Goal: Feedback & Contribution: Contribute content

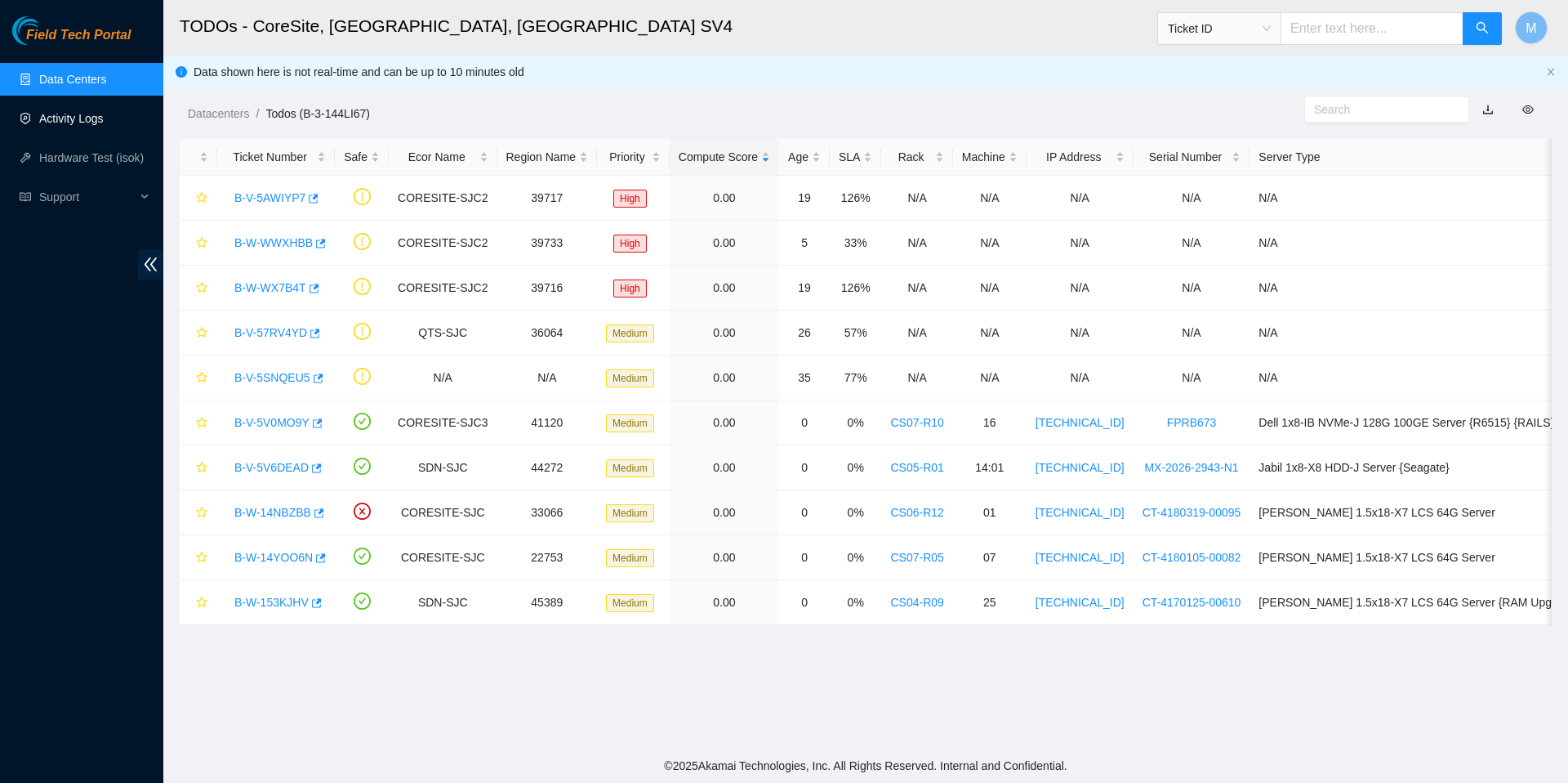
click at [80, 122] on link "Activity Logs" at bounding box center [71, 119] width 64 height 13
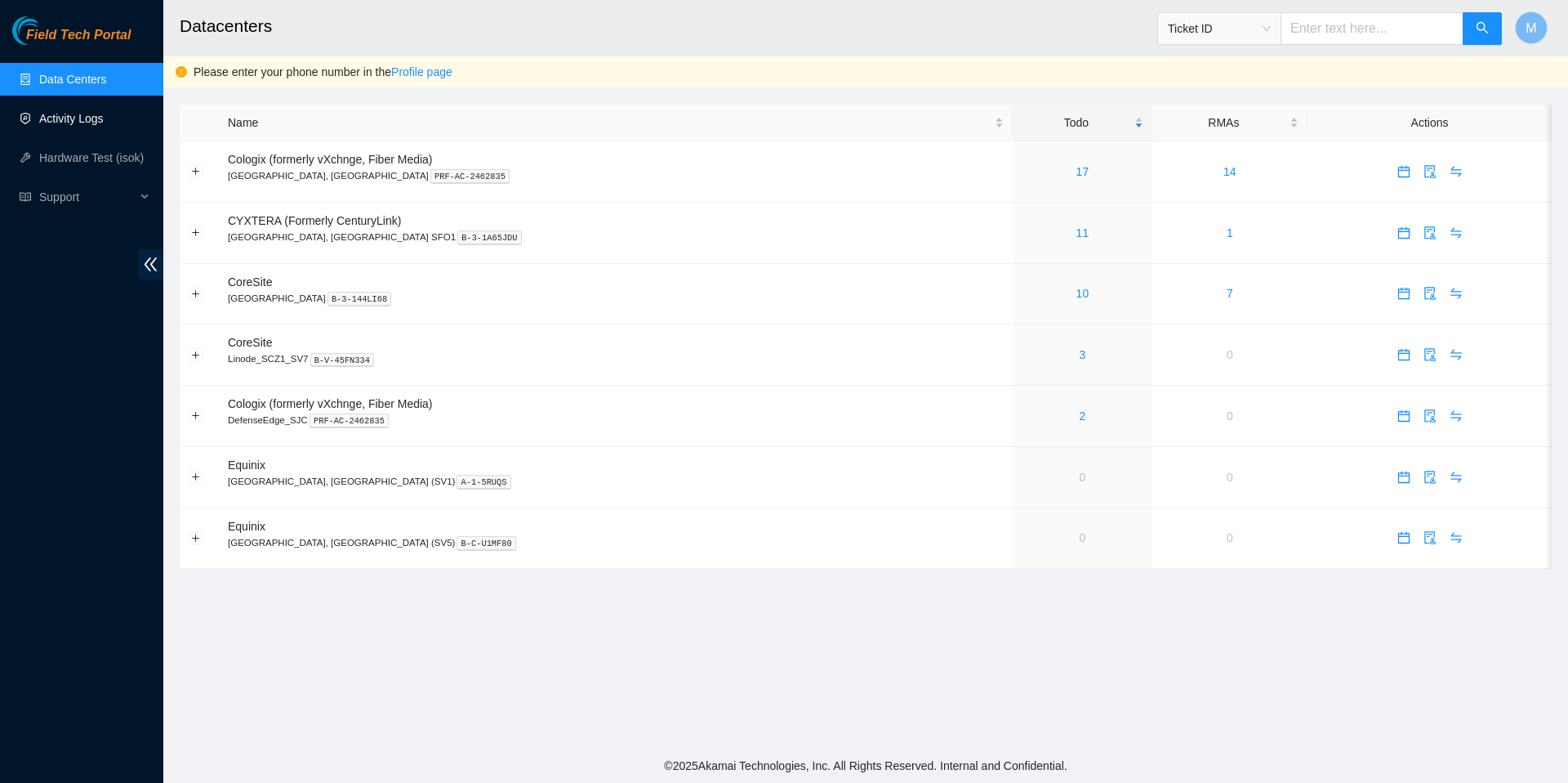
click at [92, 115] on link "Activity Logs" at bounding box center [71, 119] width 64 height 13
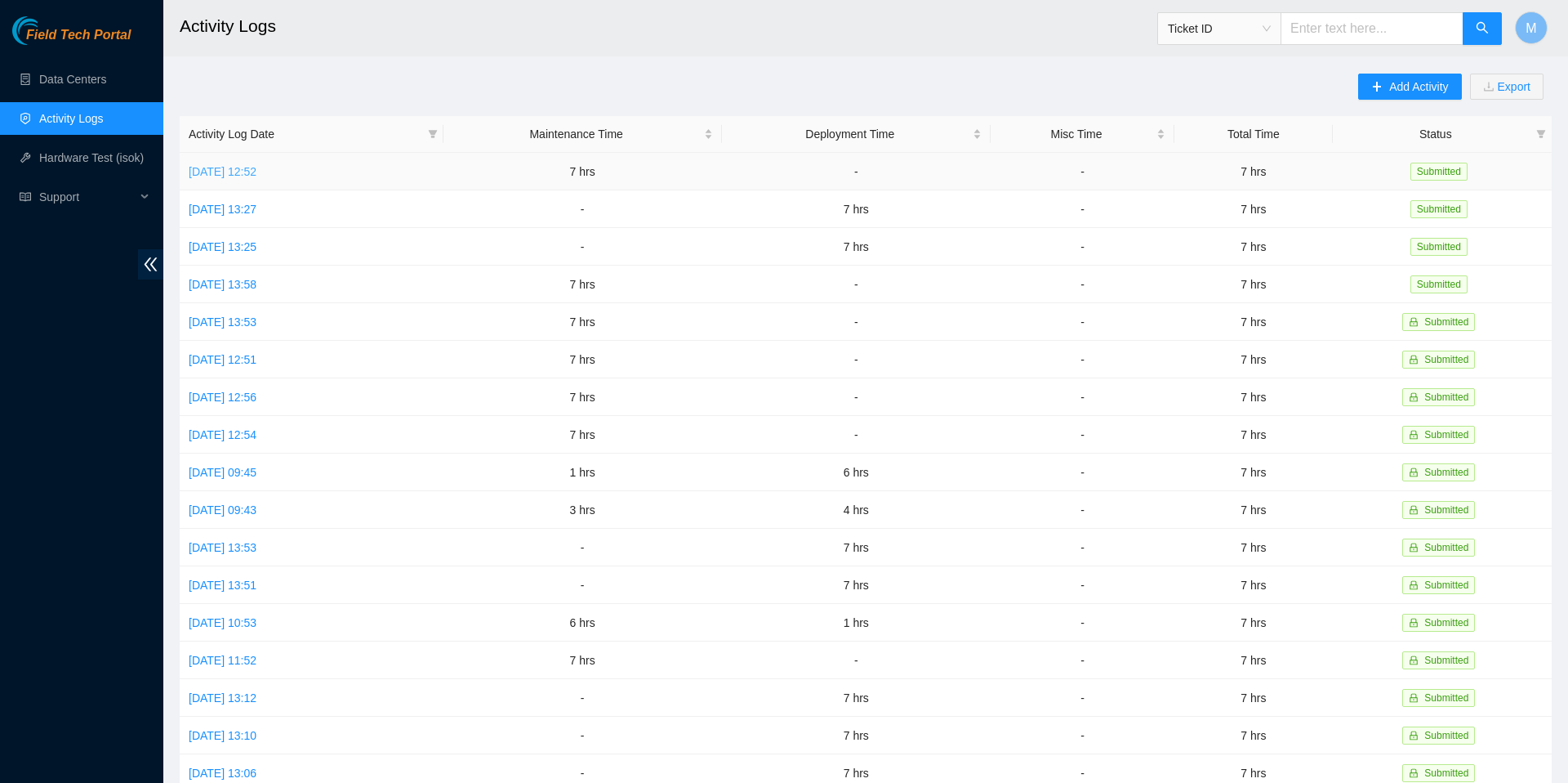
click at [256, 165] on link "Fri, 05 Sep 2025 12:52" at bounding box center [223, 172] width 68 height 13
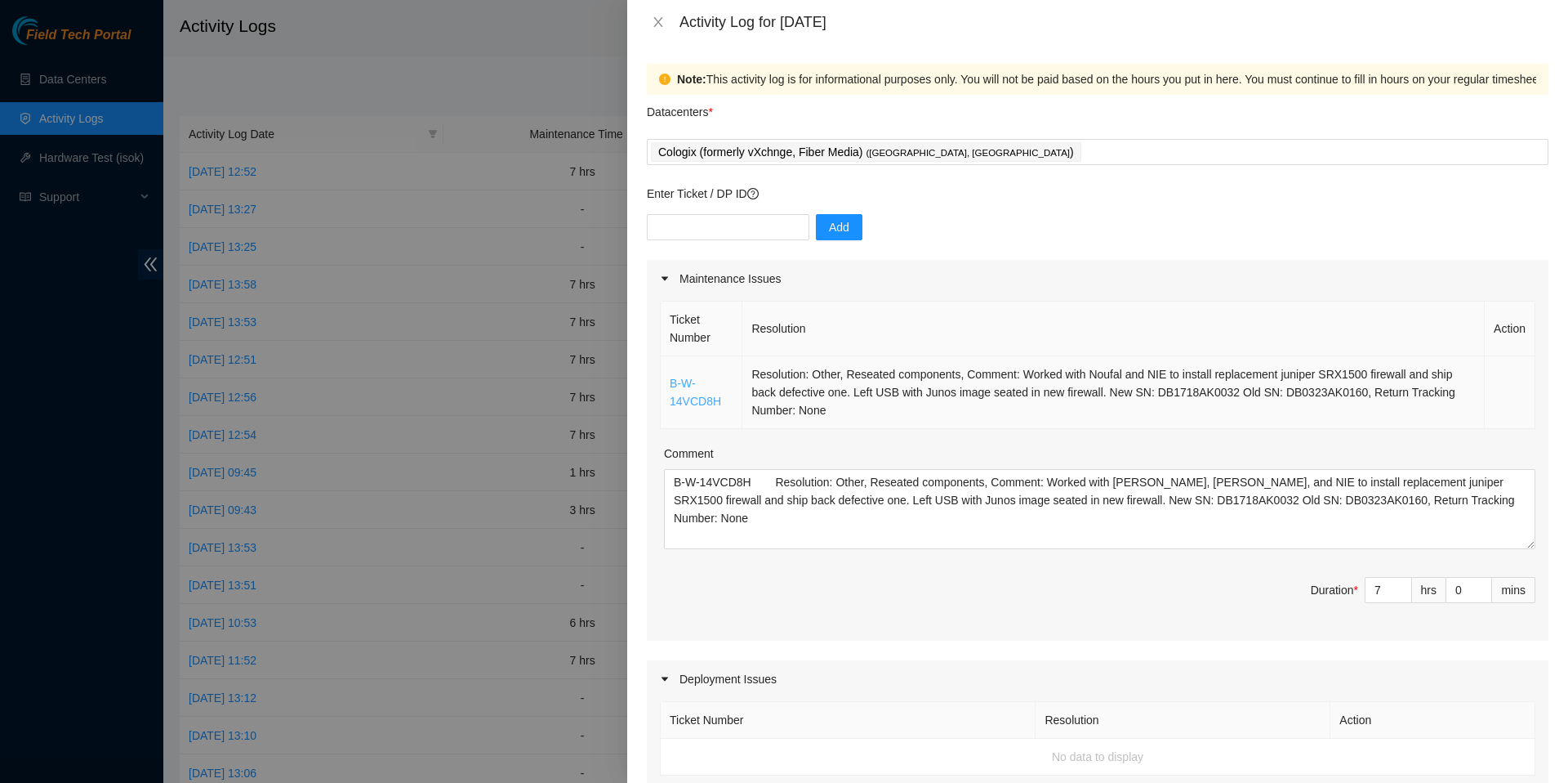
click at [706, 407] on link "B-W-14VCD8H" at bounding box center [696, 392] width 52 height 31
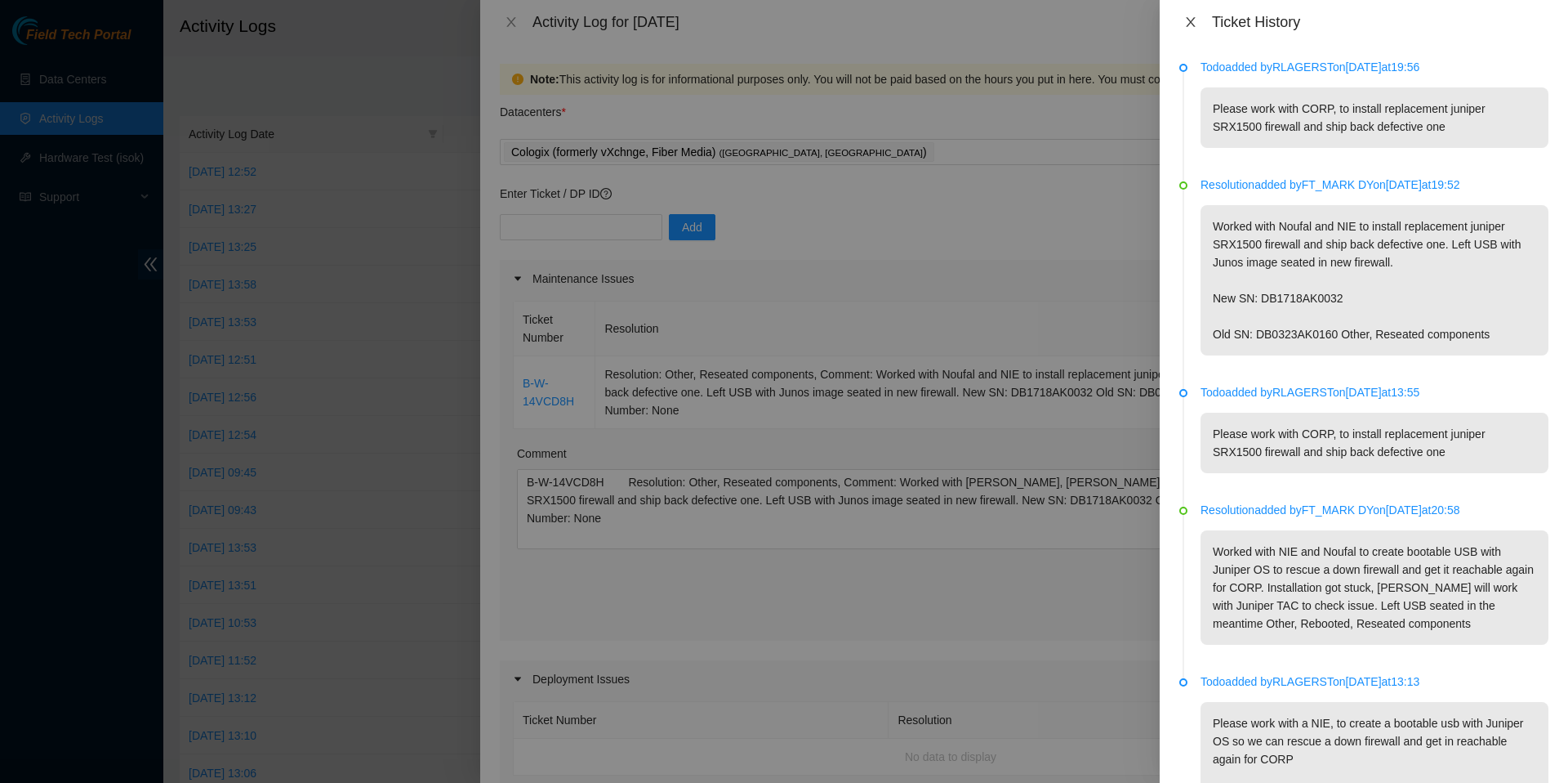
click at [1194, 29] on span "close" at bounding box center [1191, 22] width 13 height 13
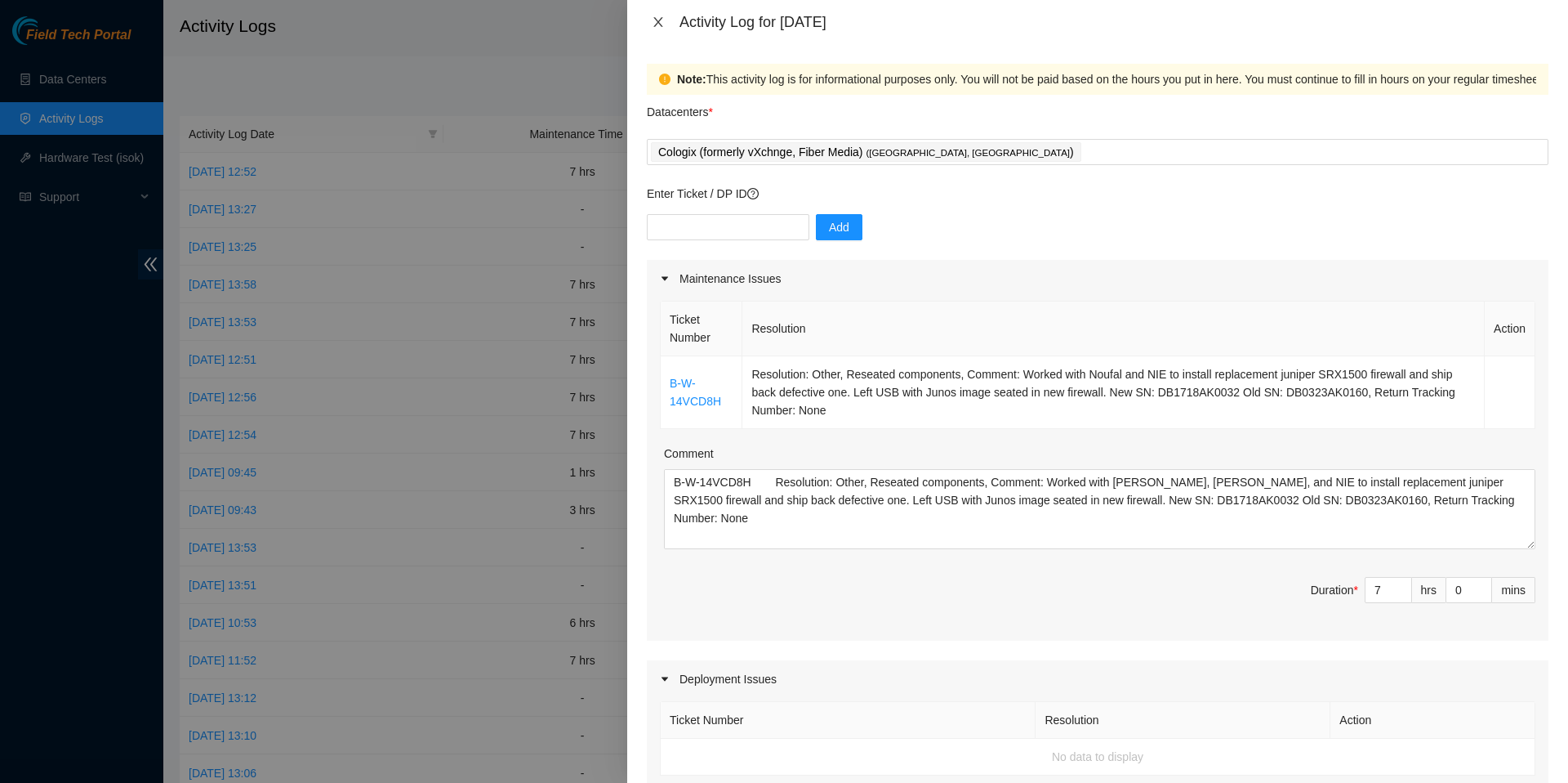
click at [655, 19] on icon "close" at bounding box center [658, 22] width 9 height 10
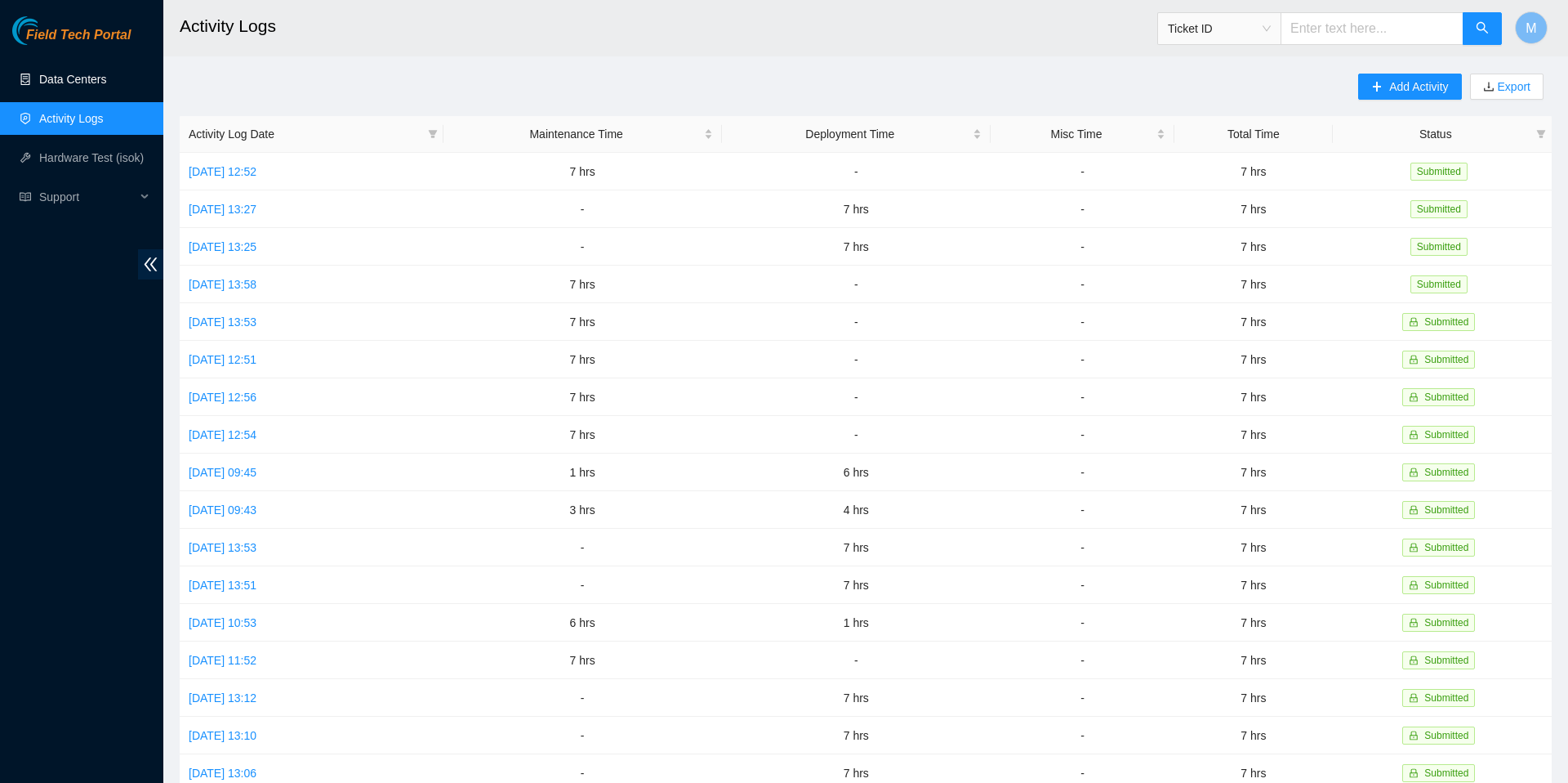
click at [57, 73] on link "Data Centers" at bounding box center [73, 80] width 67 height 13
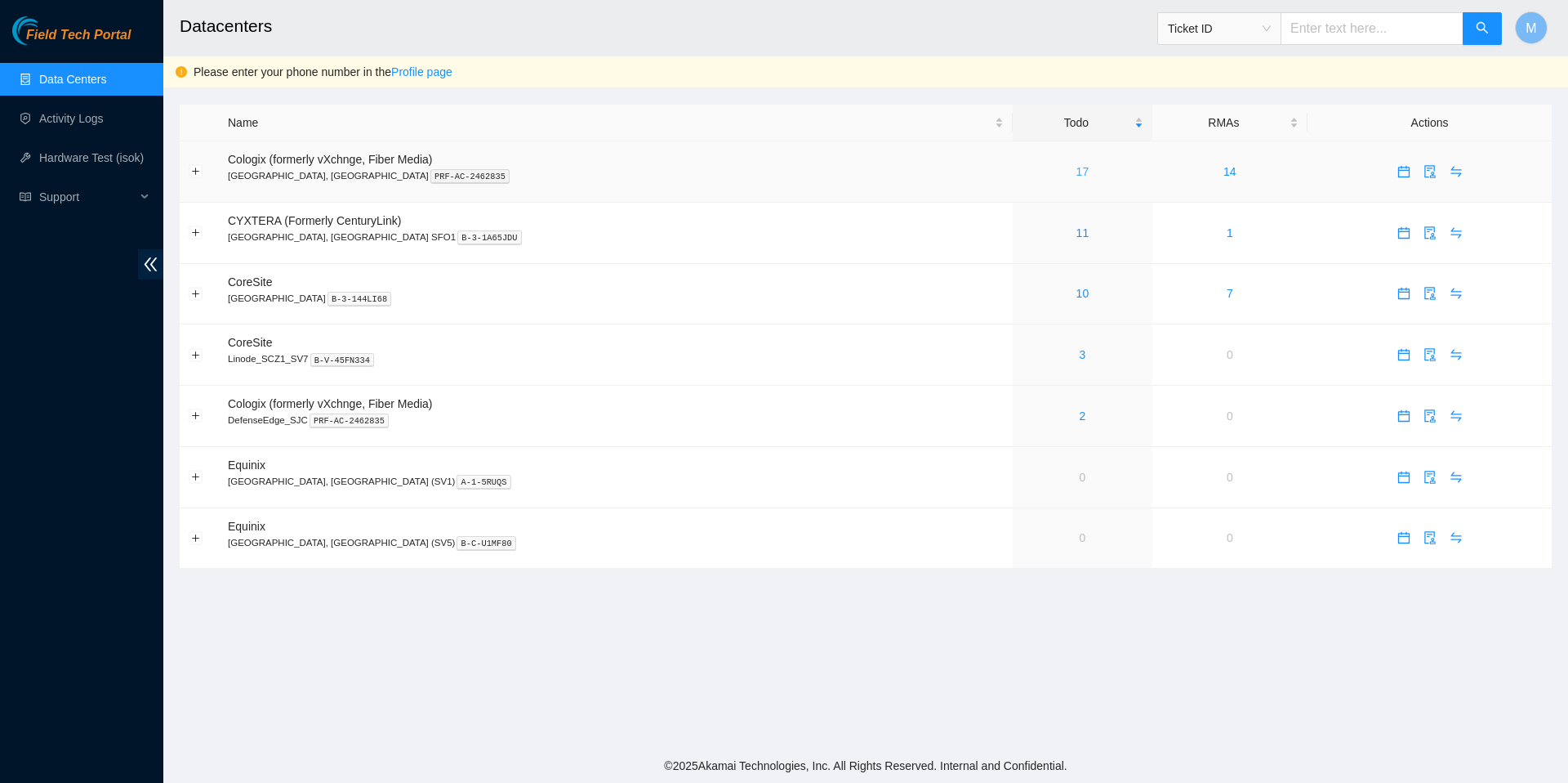
click at [1076, 173] on link "17" at bounding box center [1083, 172] width 13 height 13
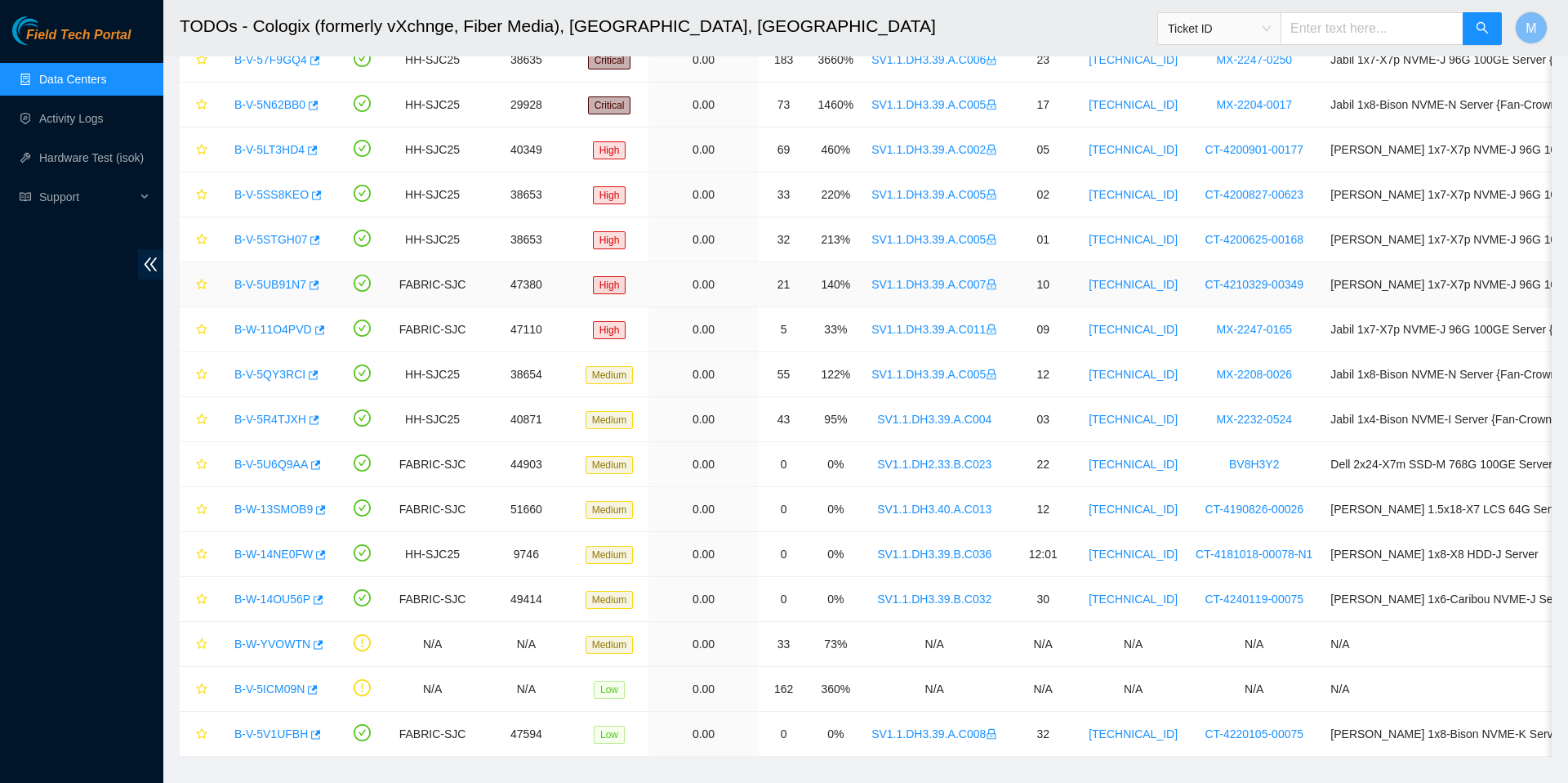
scroll to position [178, 0]
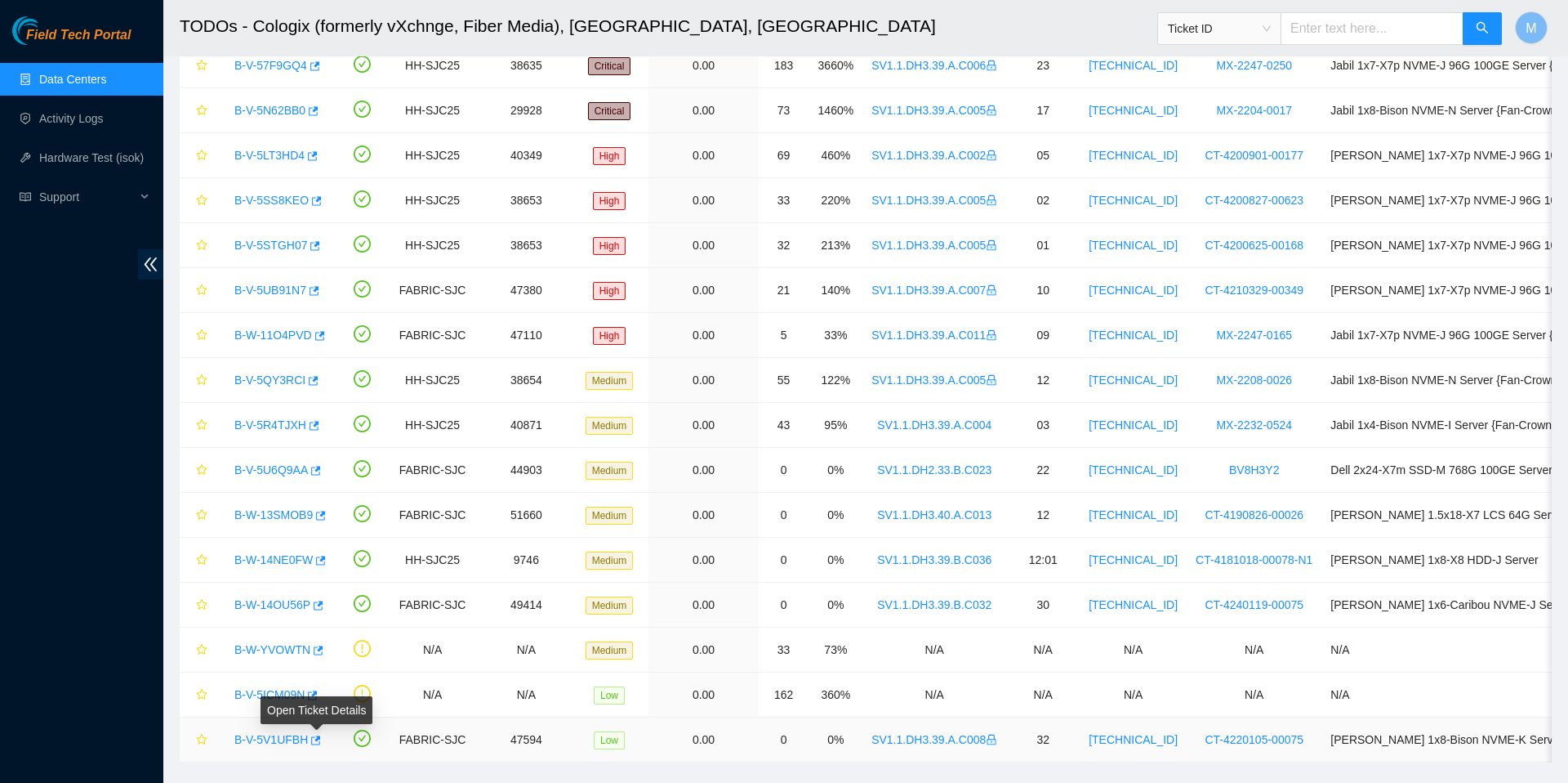
click at [288, 745] on link "B-V-5V1UFBH" at bounding box center [271, 740] width 74 height 13
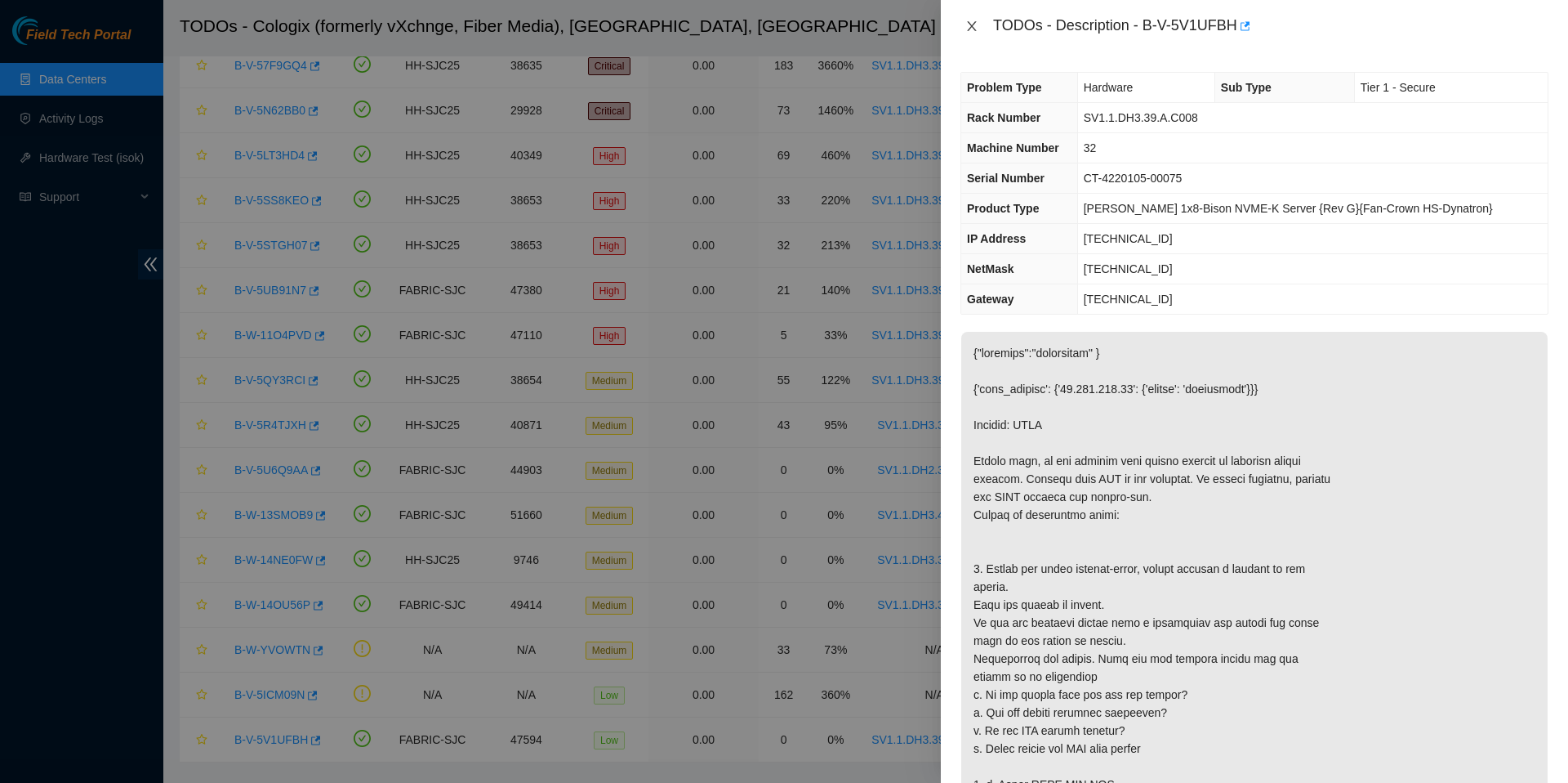
click at [969, 20] on icon "close" at bounding box center [972, 26] width 13 height 13
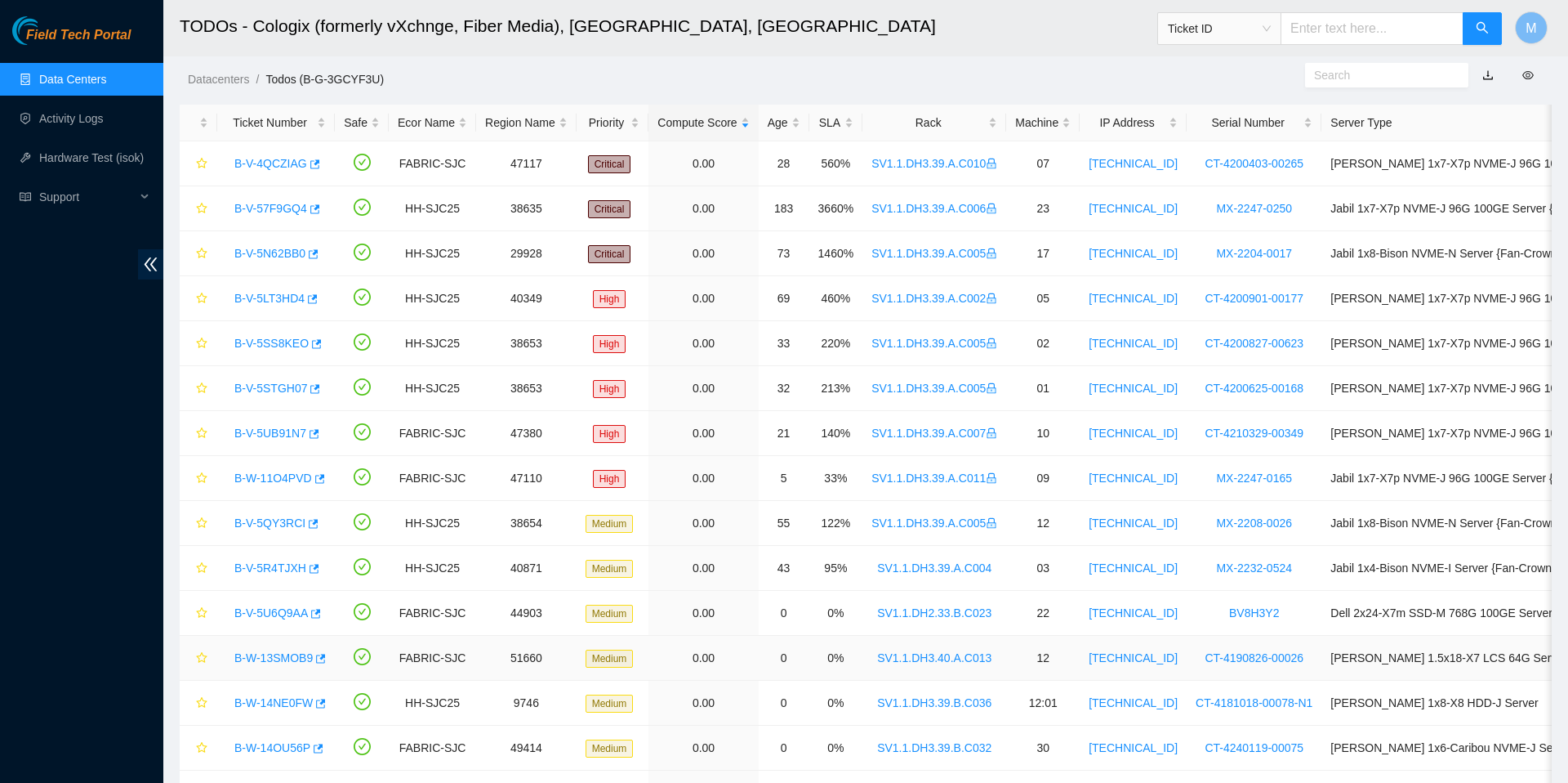
scroll to position [33, 0]
click at [98, 118] on link "Activity Logs" at bounding box center [71, 119] width 64 height 13
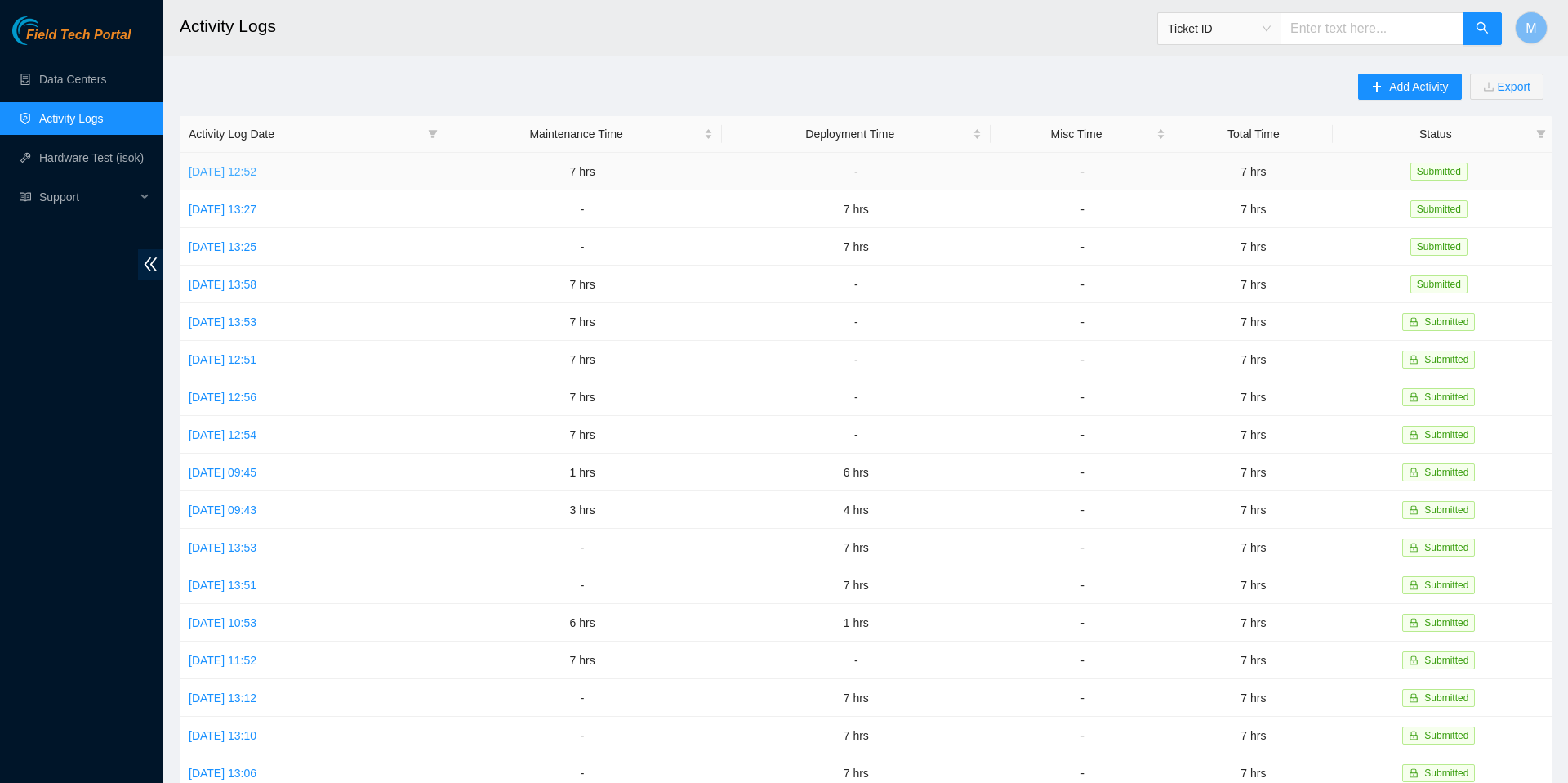
click at [256, 171] on link "Fri, 05 Sep 2025 12:52" at bounding box center [223, 172] width 68 height 13
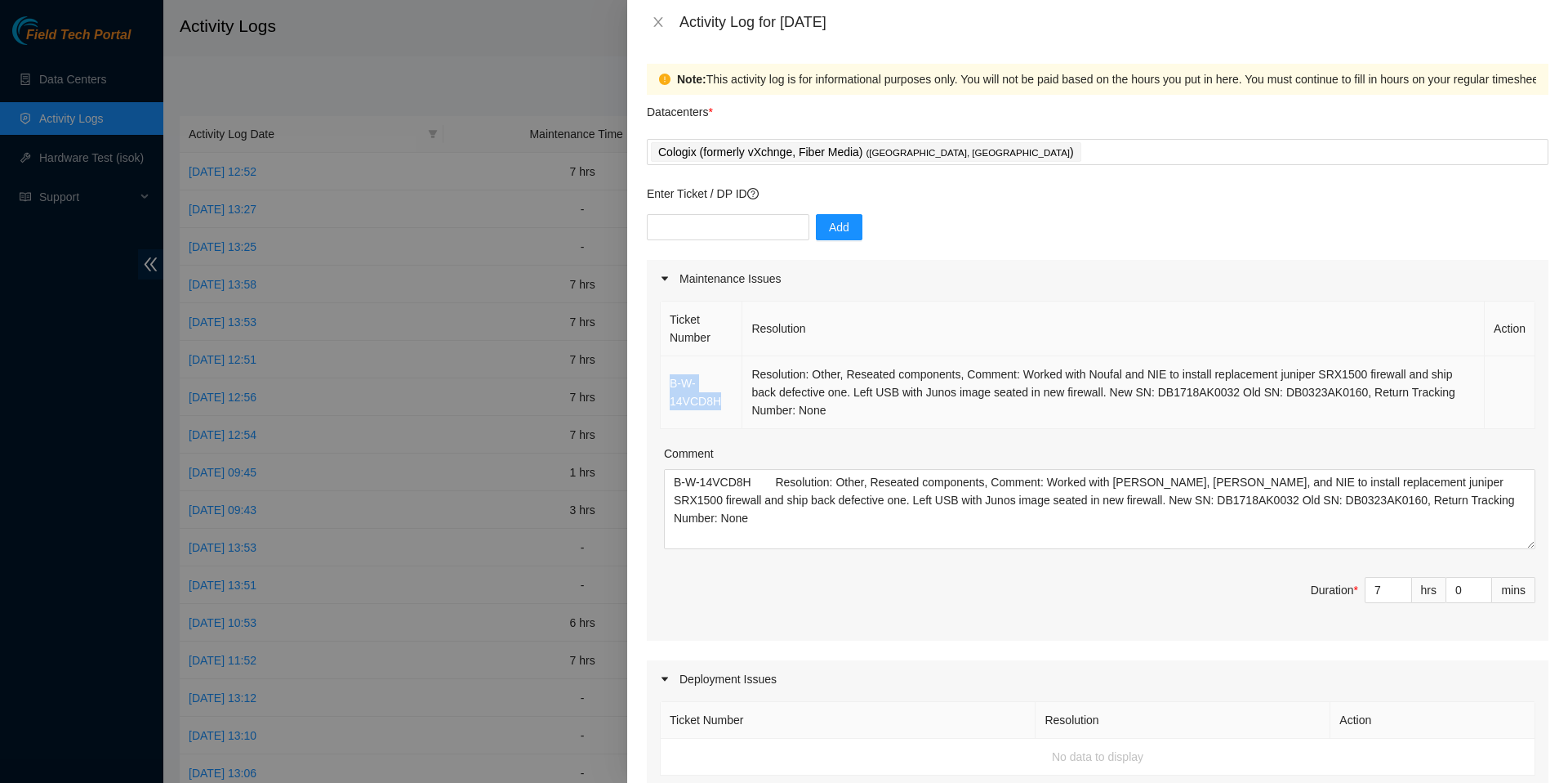
drag, startPoint x: 729, startPoint y: 409, endPoint x: 666, endPoint y: 393, distance: 65.0
click at [666, 393] on td "B-W-14VCD8H" at bounding box center [701, 393] width 82 height 73
copy link "B-W-14VCD8H"
click at [650, 17] on button "Close" at bounding box center [659, 22] width 23 height 15
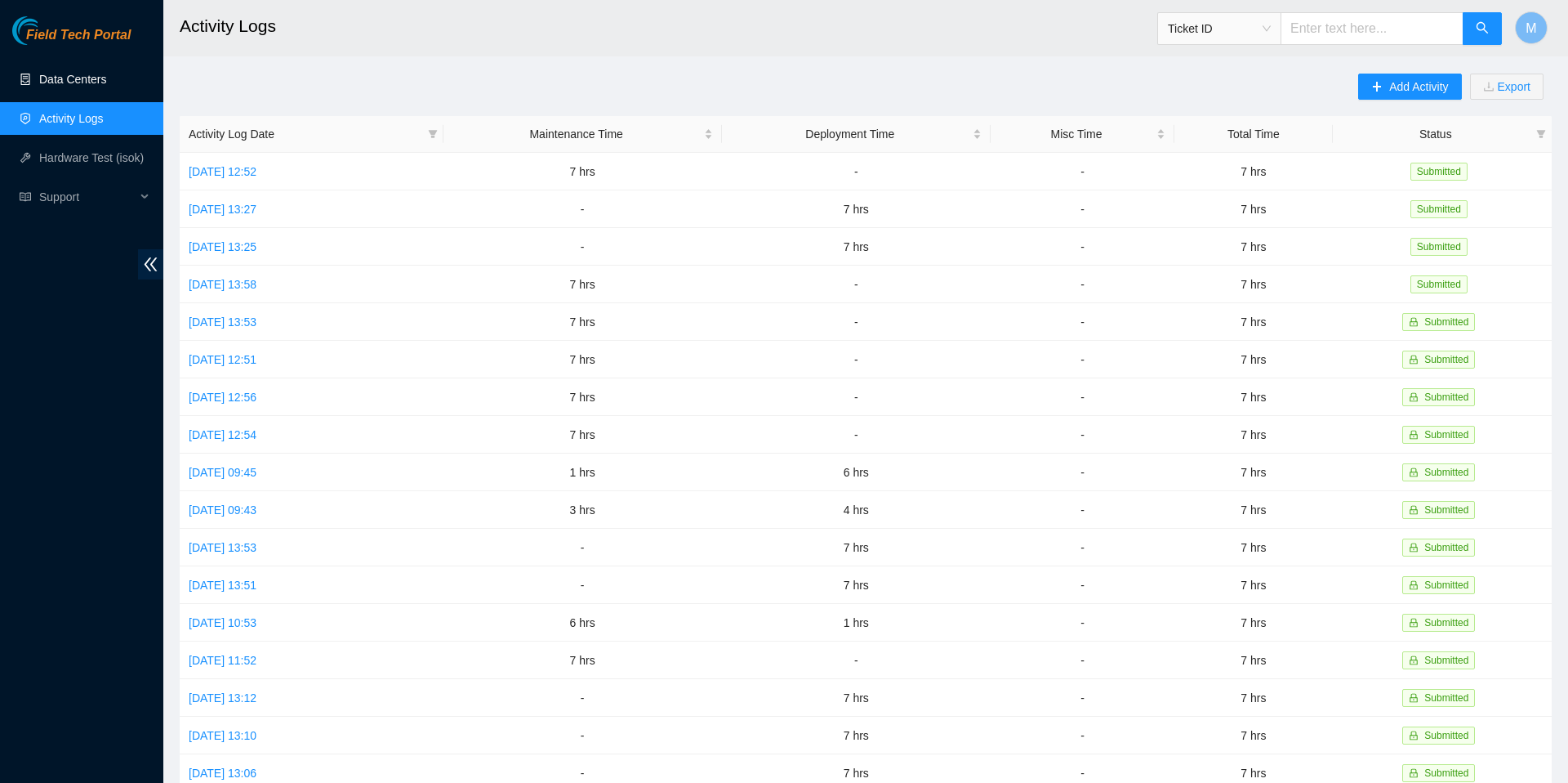
click at [66, 73] on link "Data Centers" at bounding box center [73, 80] width 67 height 13
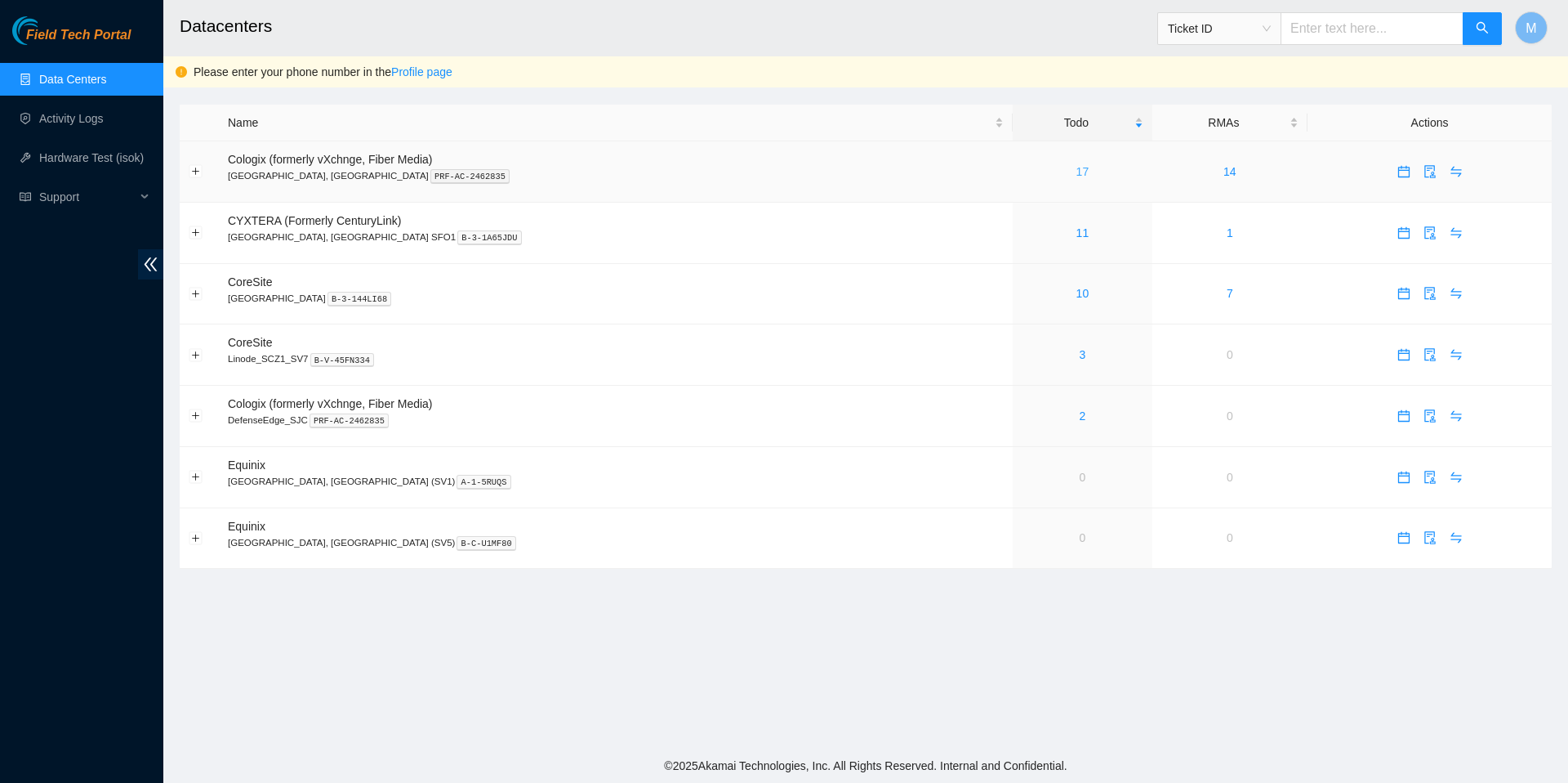
click at [1076, 165] on link "17" at bounding box center [1083, 172] width 13 height 13
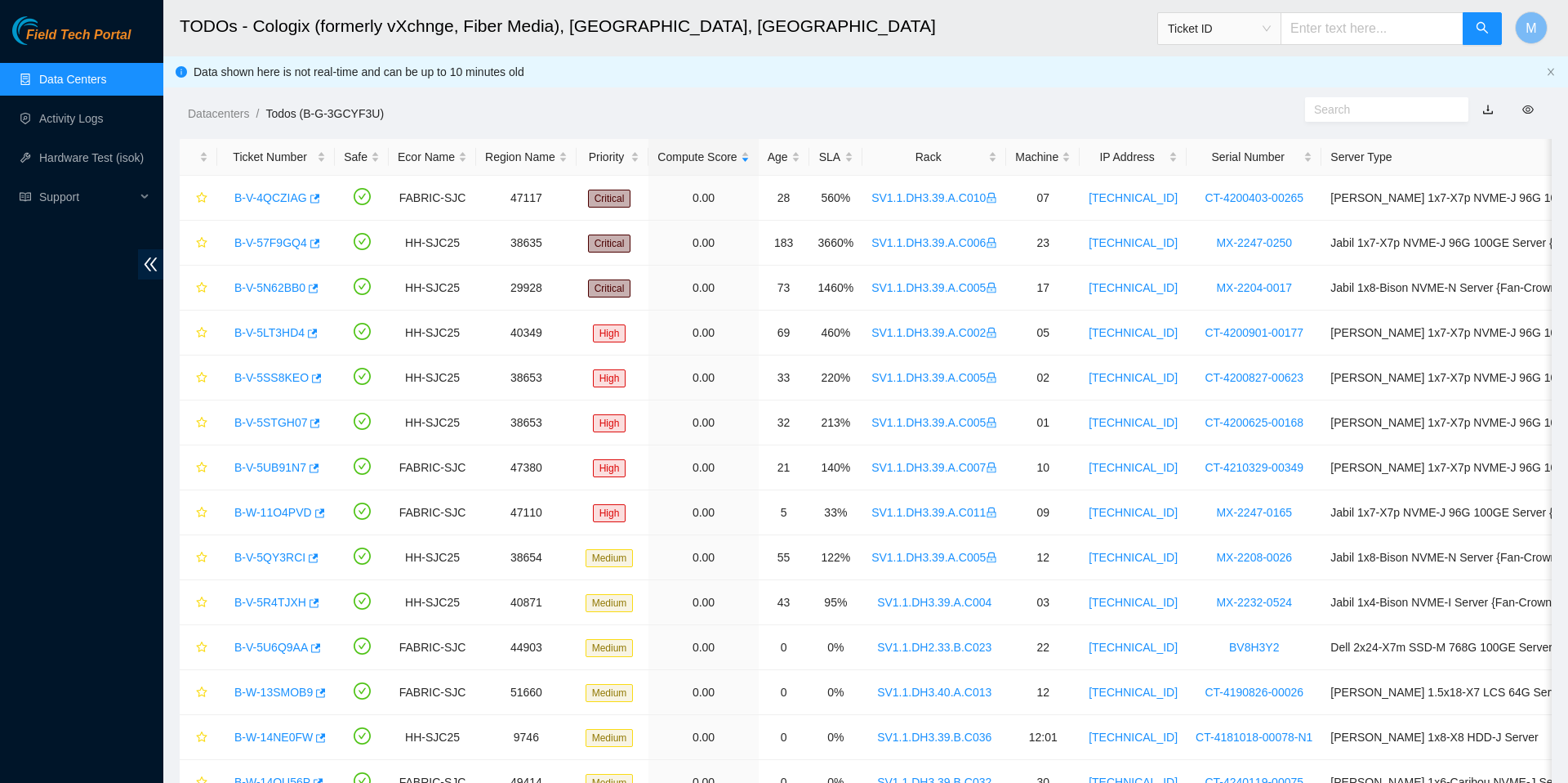
click at [1374, 40] on input "text" at bounding box center [1372, 29] width 183 height 33
paste input "B-W-14VCD8H"
type input "B-W-14VCD8H"
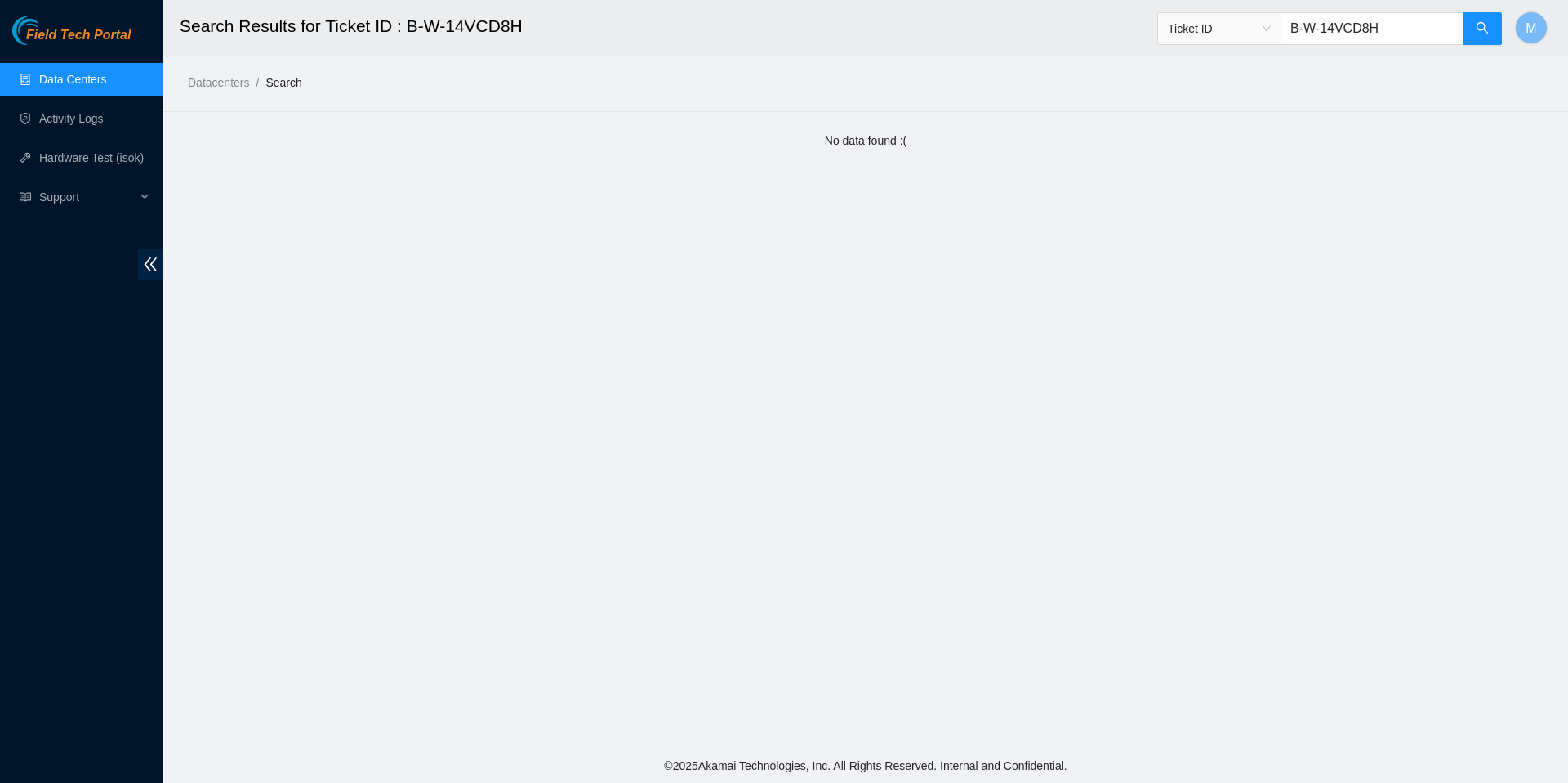
click at [88, 86] on link "Data Centers" at bounding box center [73, 80] width 67 height 13
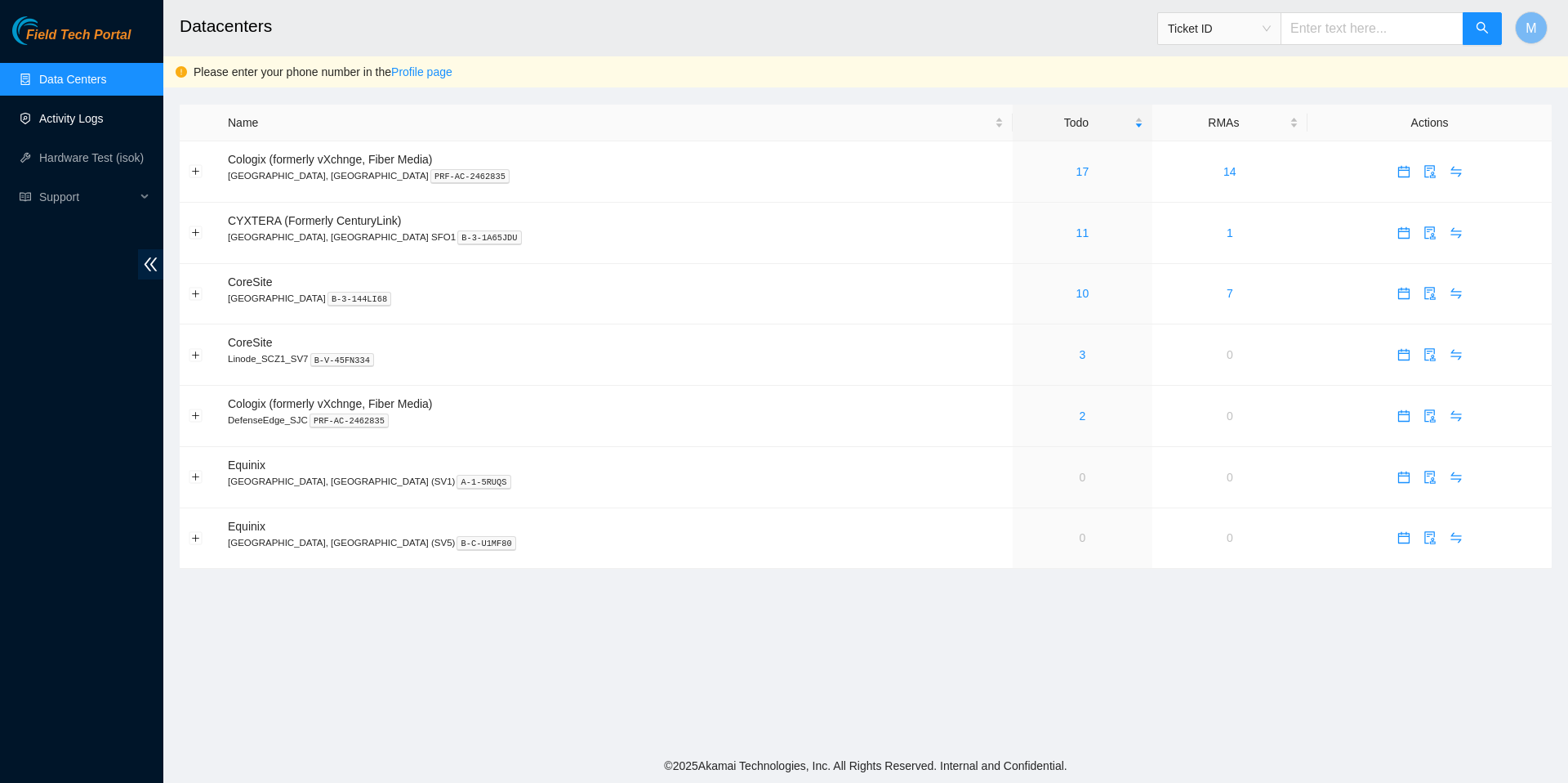
click at [83, 118] on link "Activity Logs" at bounding box center [71, 119] width 64 height 13
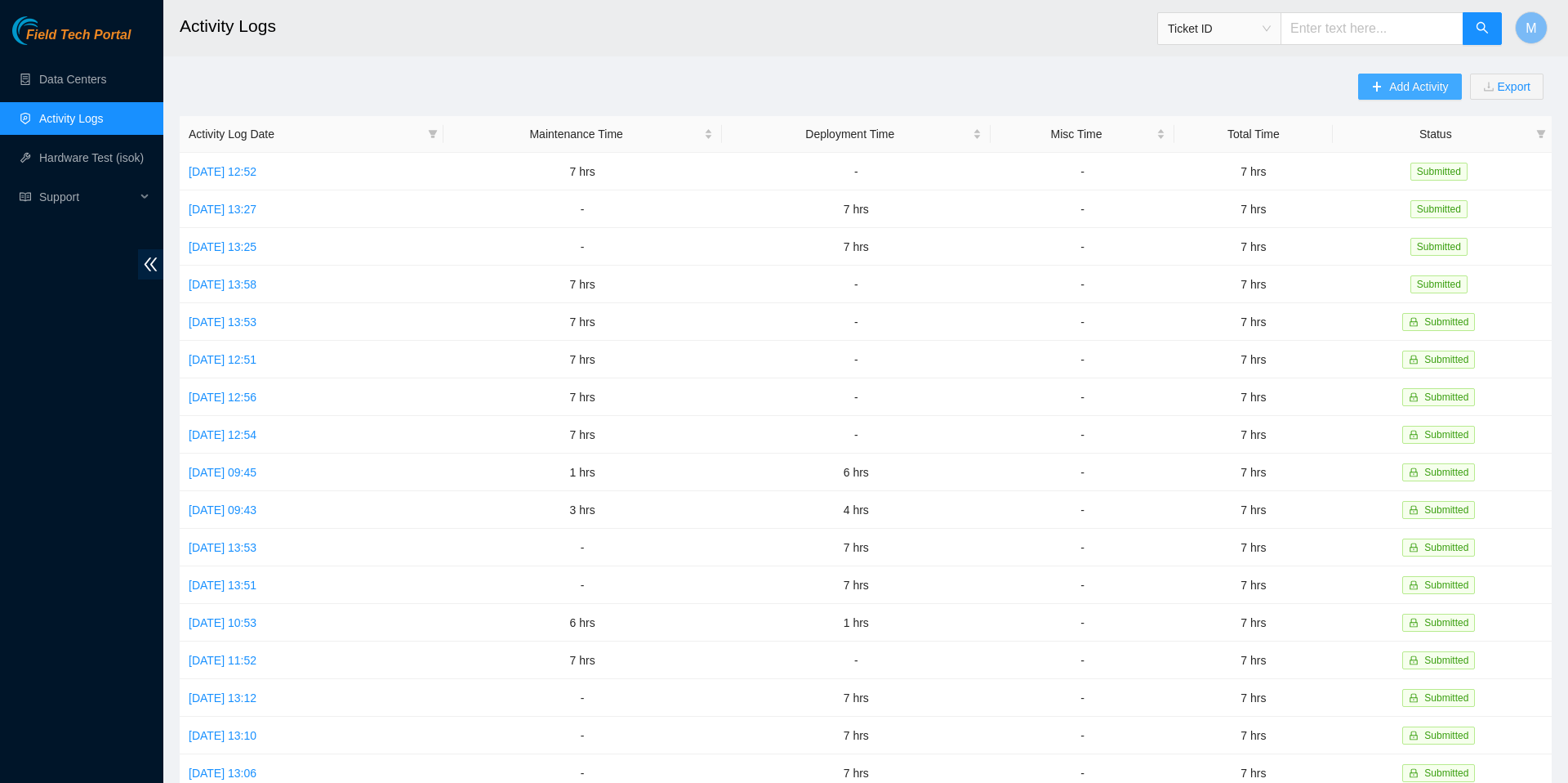
click at [1396, 88] on span "Add Activity" at bounding box center [1418, 86] width 59 height 18
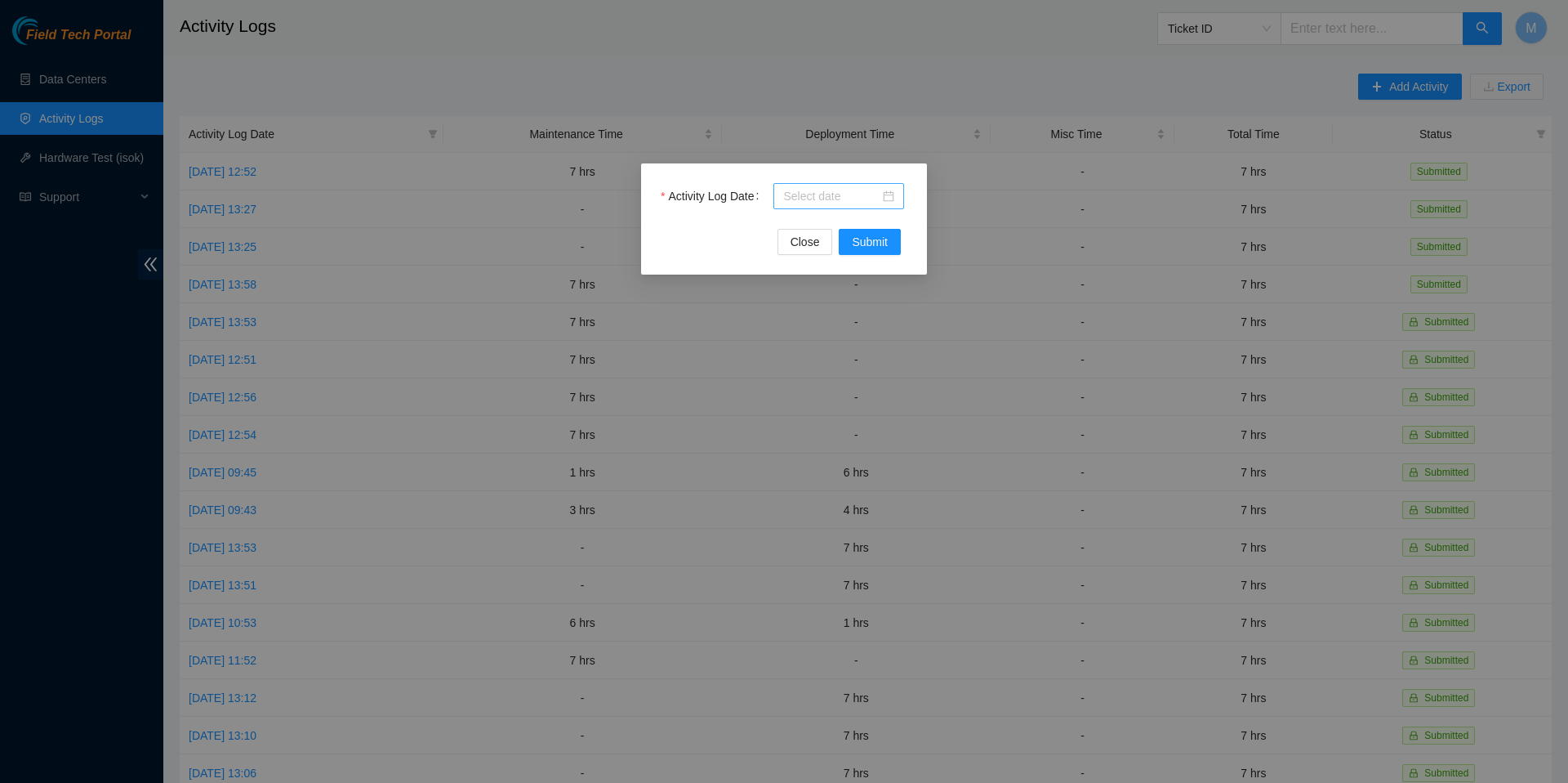
click at [886, 198] on div at bounding box center [839, 196] width 111 height 18
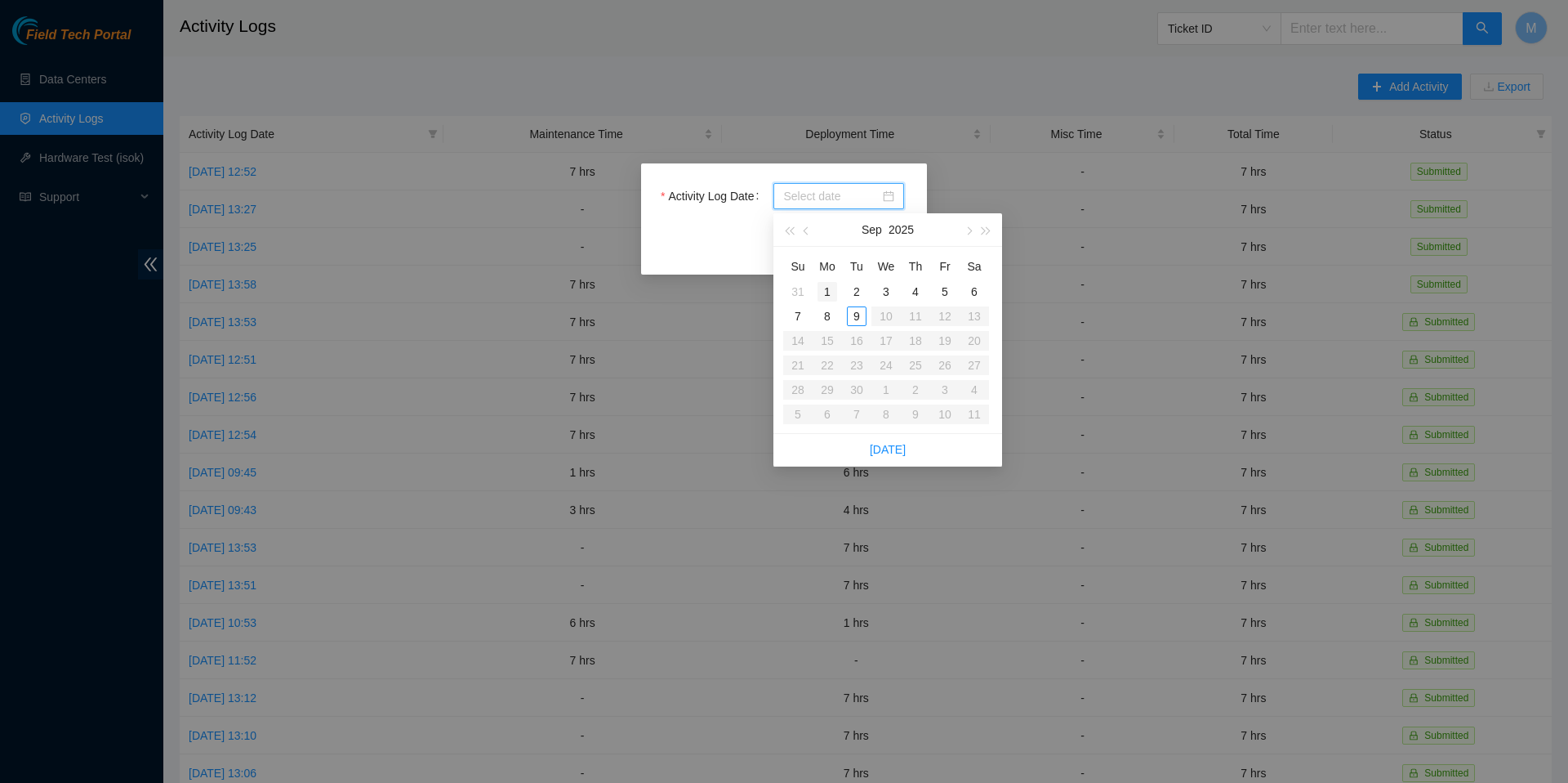
type input "2025-09-01"
type input "2025-09-08"
click at [833, 315] on div "8" at bounding box center [828, 316] width 19 height 19
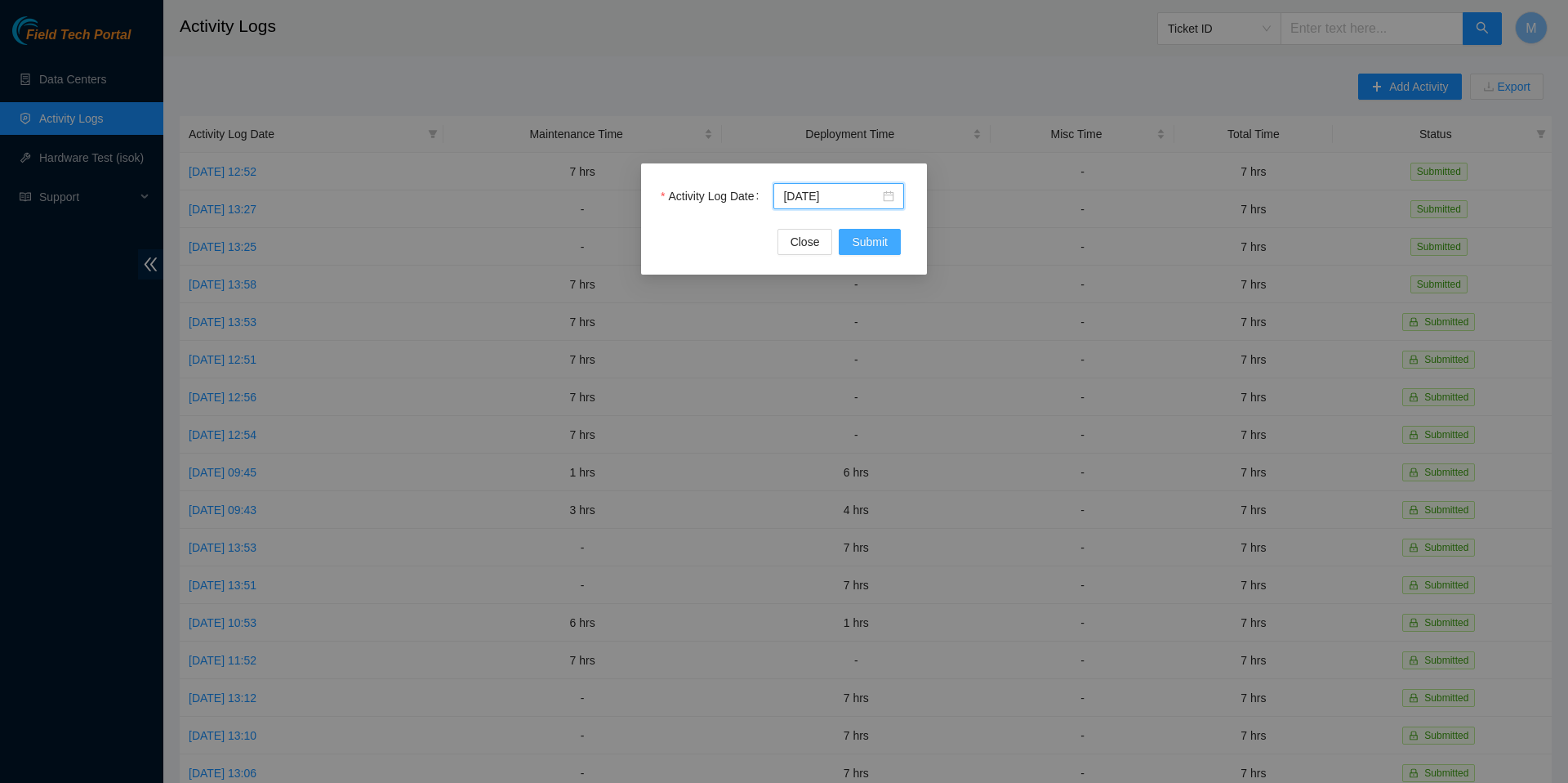
click at [866, 242] on span "Submit" at bounding box center [869, 241] width 36 height 18
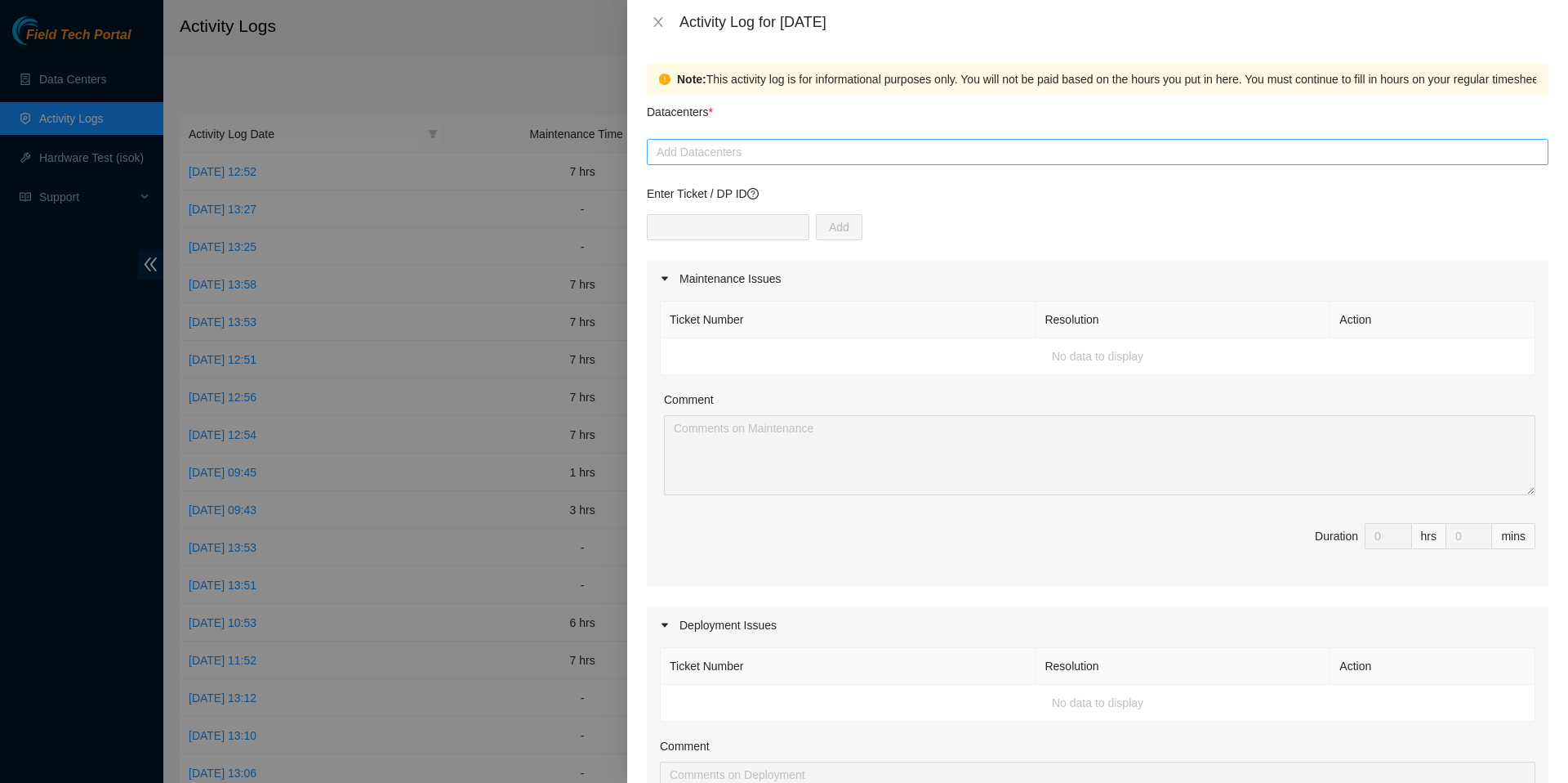
click at [838, 155] on div at bounding box center [1098, 152] width 894 height 19
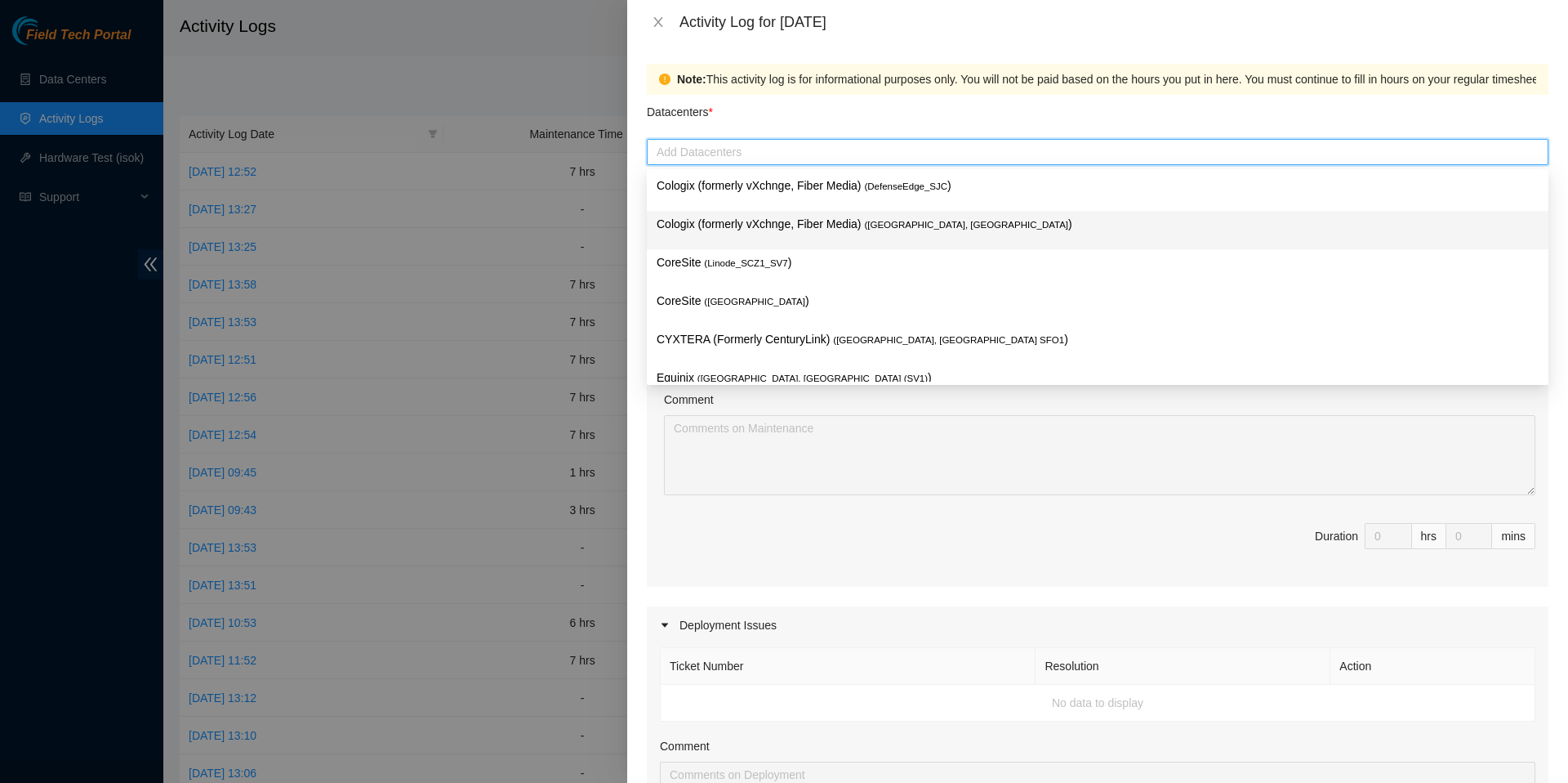
click at [808, 232] on div "Cologix (formerly vXchnge, Fiber Media) ( Santa Clara, CA )" at bounding box center [1098, 230] width 882 height 30
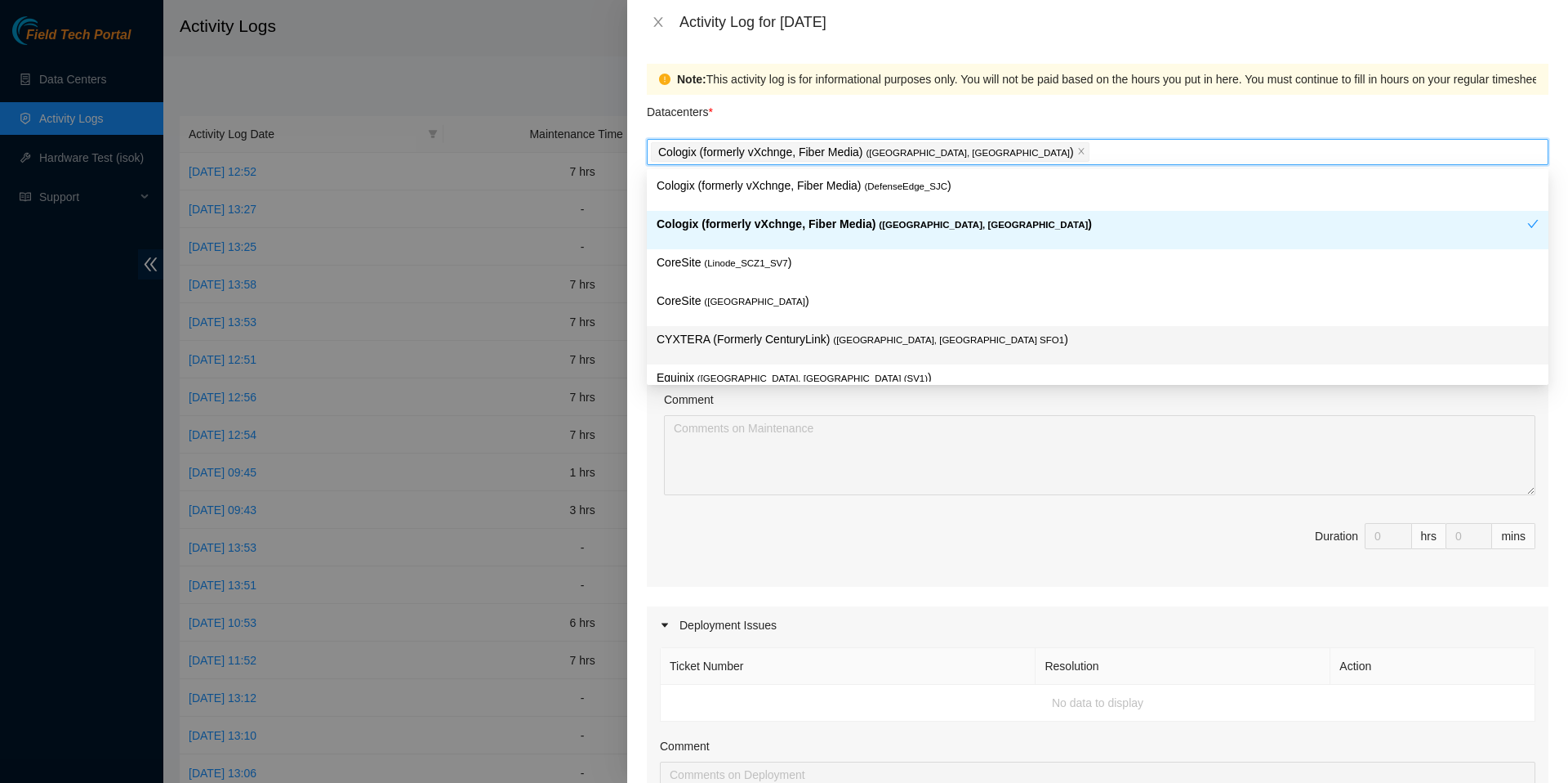
click at [794, 583] on div "Ticket Number Resolution Action No data to display Comment Duration 0 hrs 0 mins" at bounding box center [1098, 442] width 902 height 289
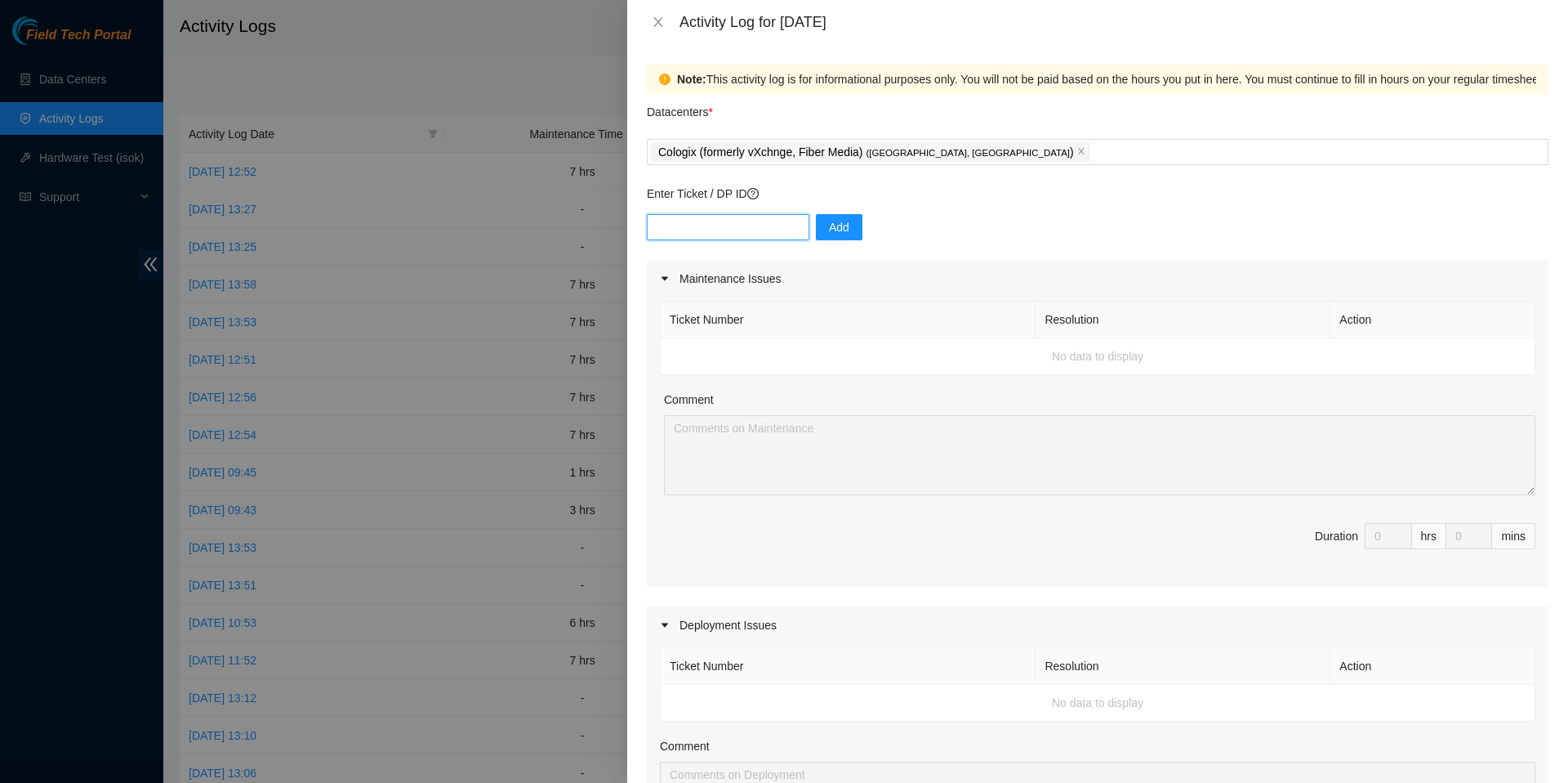
click at [762, 235] on input "text" at bounding box center [728, 227] width 162 height 26
paste input "B-W-14VCD8H"
type input "B-W-14VCD8H"
click at [850, 227] on span "Add" at bounding box center [838, 227] width 20 height 18
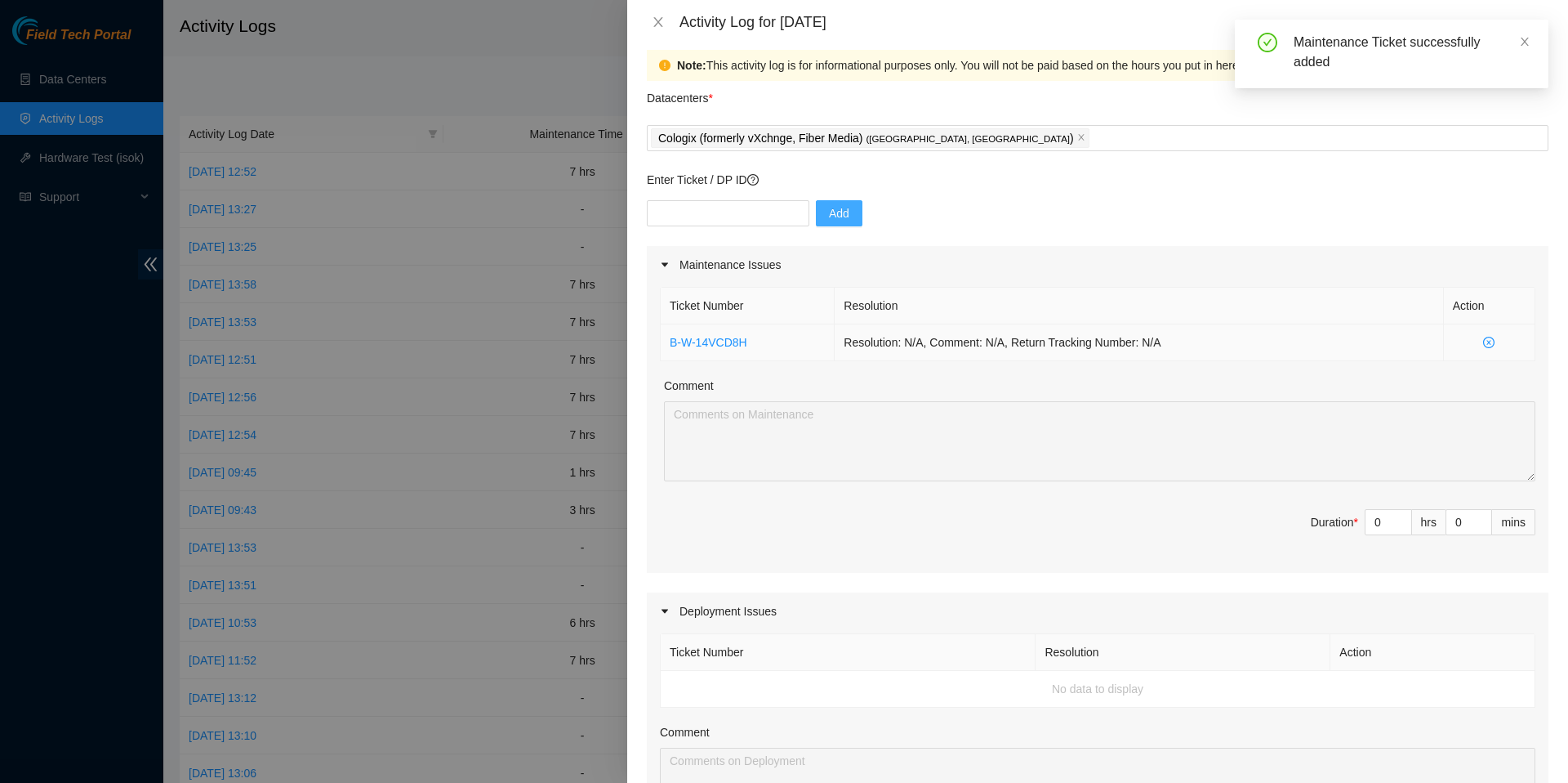
scroll to position [16, 0]
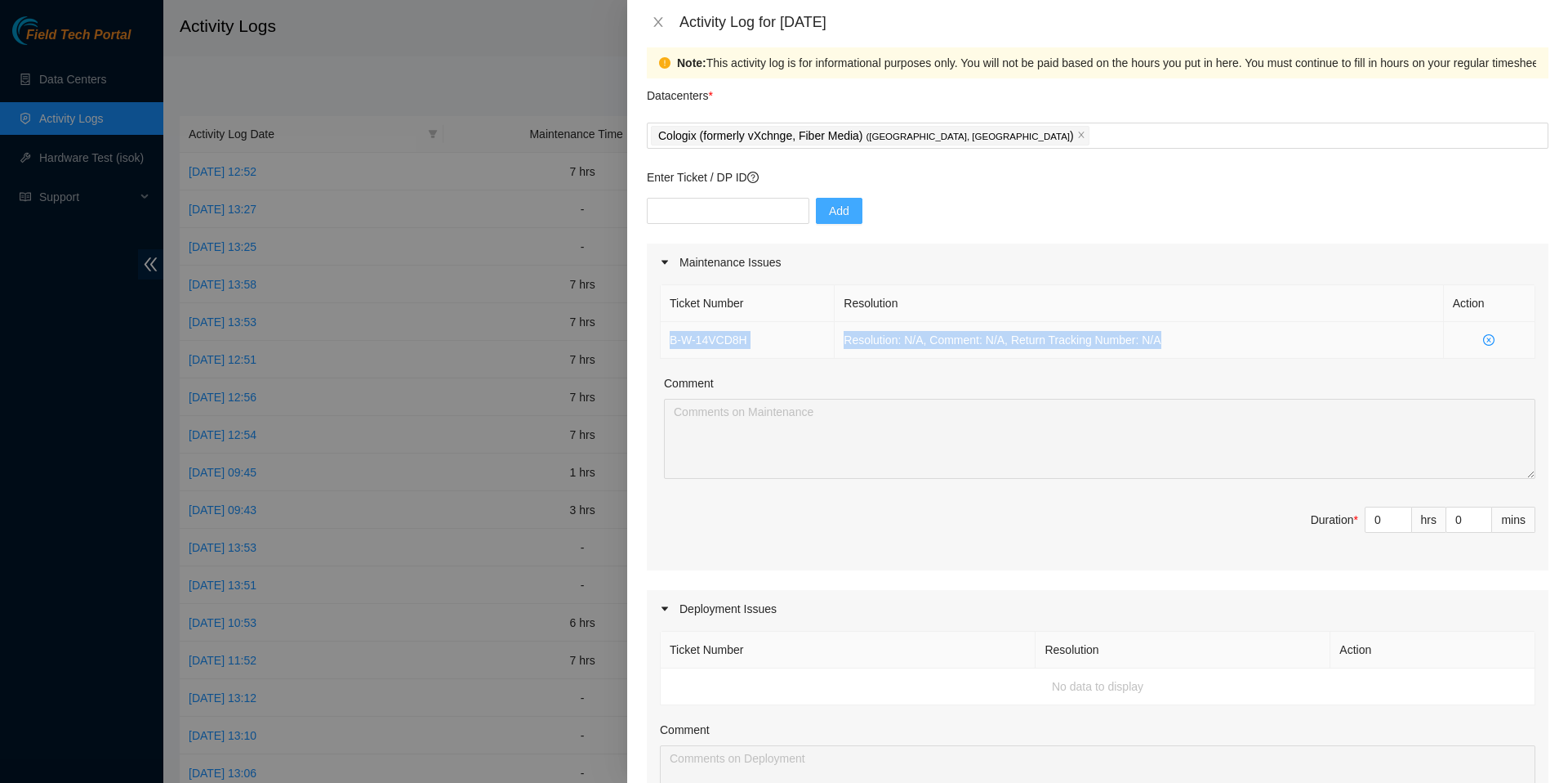
drag, startPoint x: 1187, startPoint y: 344, endPoint x: 666, endPoint y: 348, distance: 521.0
click at [666, 348] on tr "B-W-14VCD8H Resolution: N/A, Comment: N/A, Return Tracking Number: N/A" at bounding box center [1098, 340] width 875 height 37
copy tr "B-W-14VCD8H Resolution: N/A, Comment: N/A, Return Tracking Number: N/A"
click at [788, 445] on textarea "Comment" at bounding box center [1100, 438] width 872 height 80
type input "1"
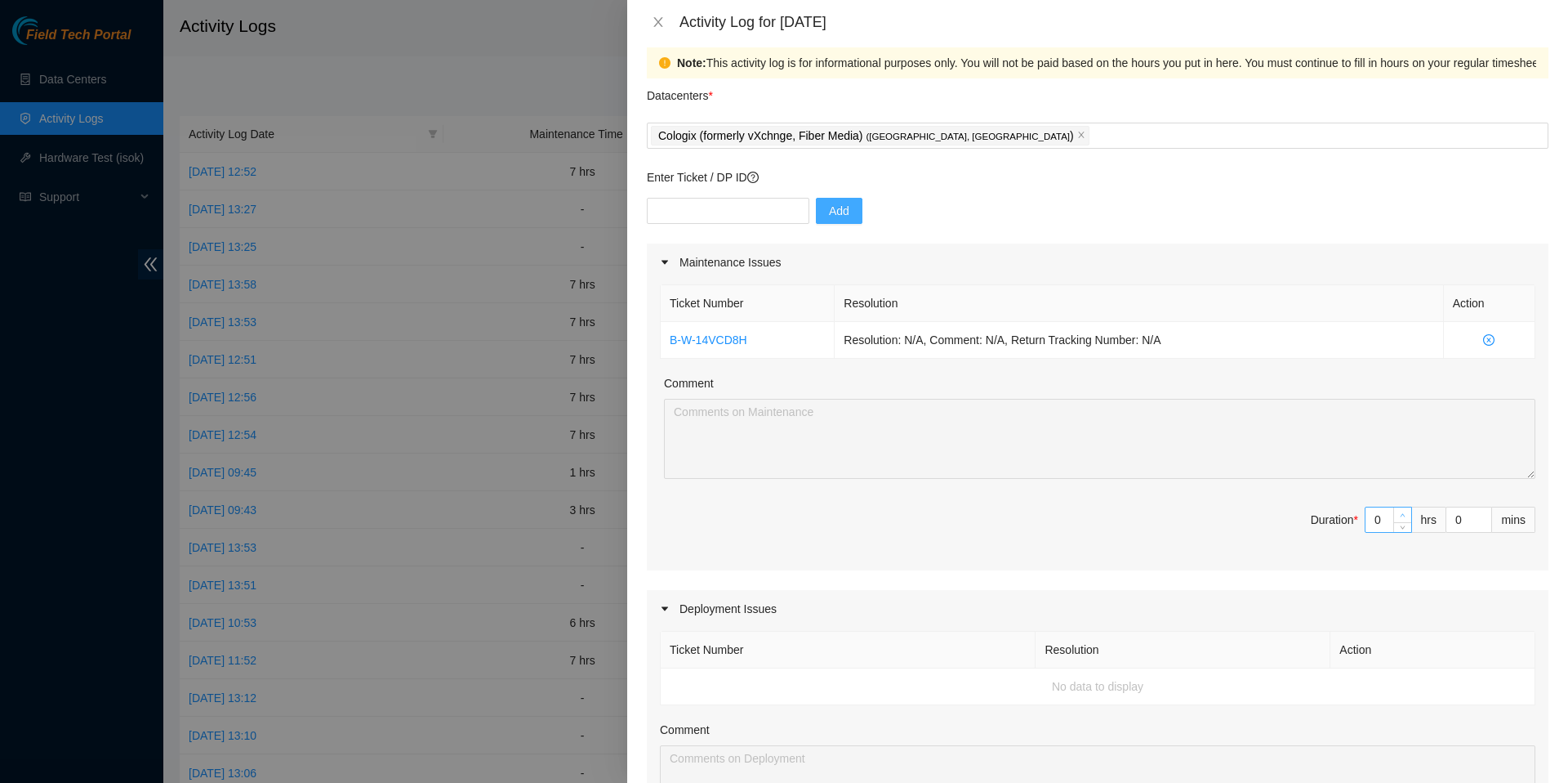
type input "1"
click at [1403, 518] on icon "up" at bounding box center [1403, 515] width 6 height 6
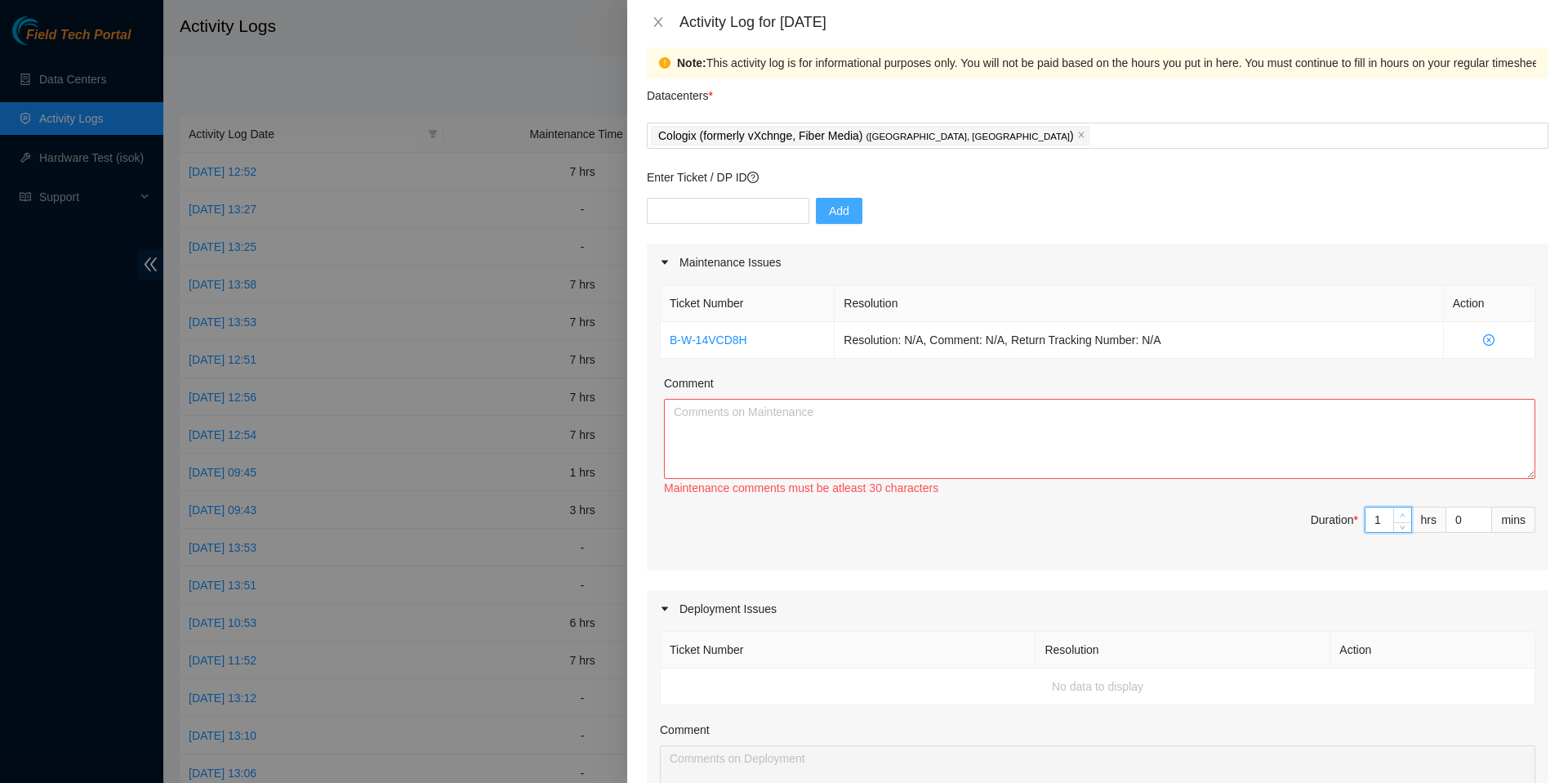
type input "2"
click at [1403, 518] on icon "up" at bounding box center [1403, 515] width 6 height 6
type input "3"
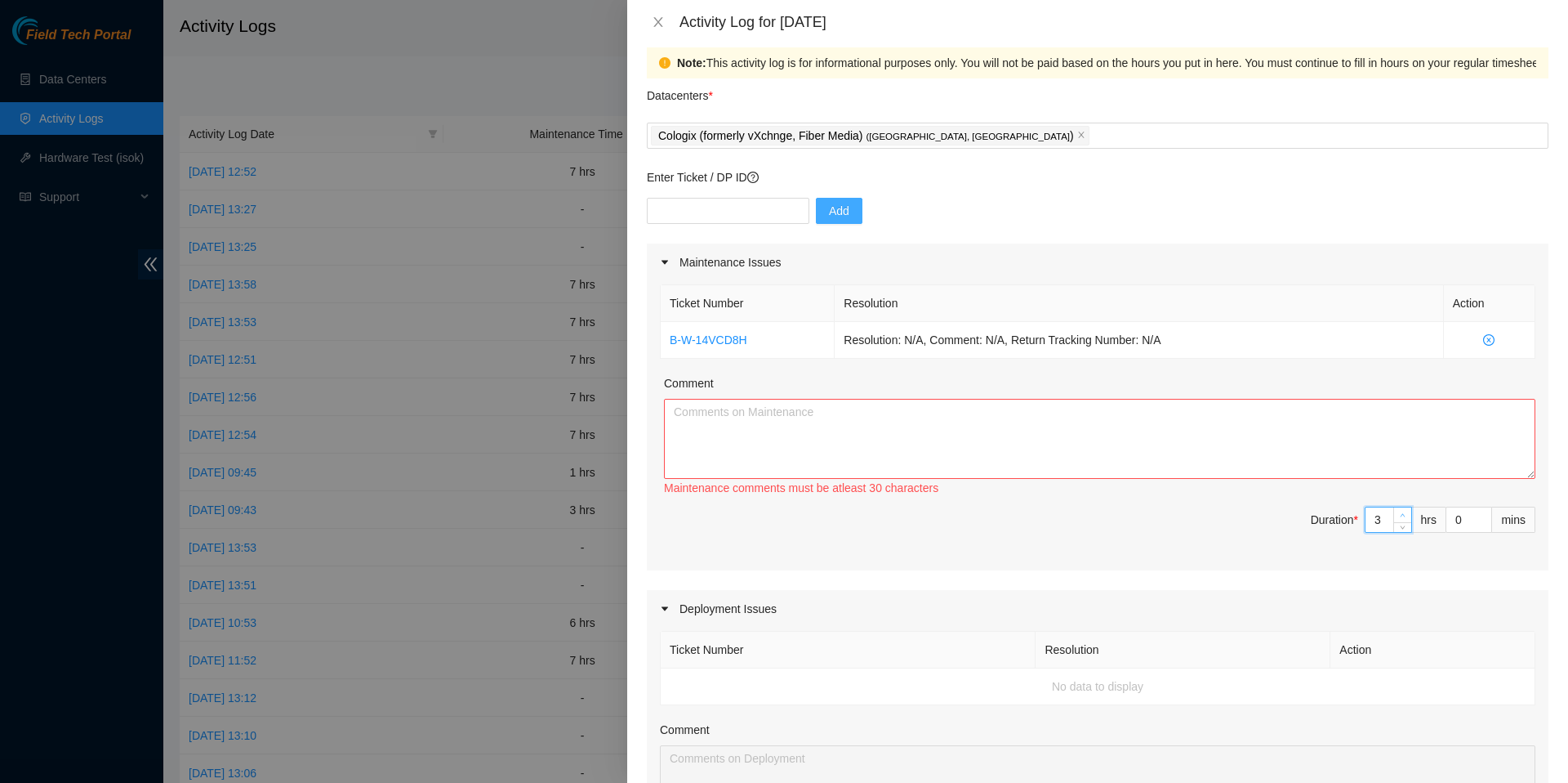
click at [1403, 518] on icon "up" at bounding box center [1403, 515] width 6 height 6
type input "4"
click at [1403, 518] on icon "up" at bounding box center [1403, 515] width 6 height 6
type input "5"
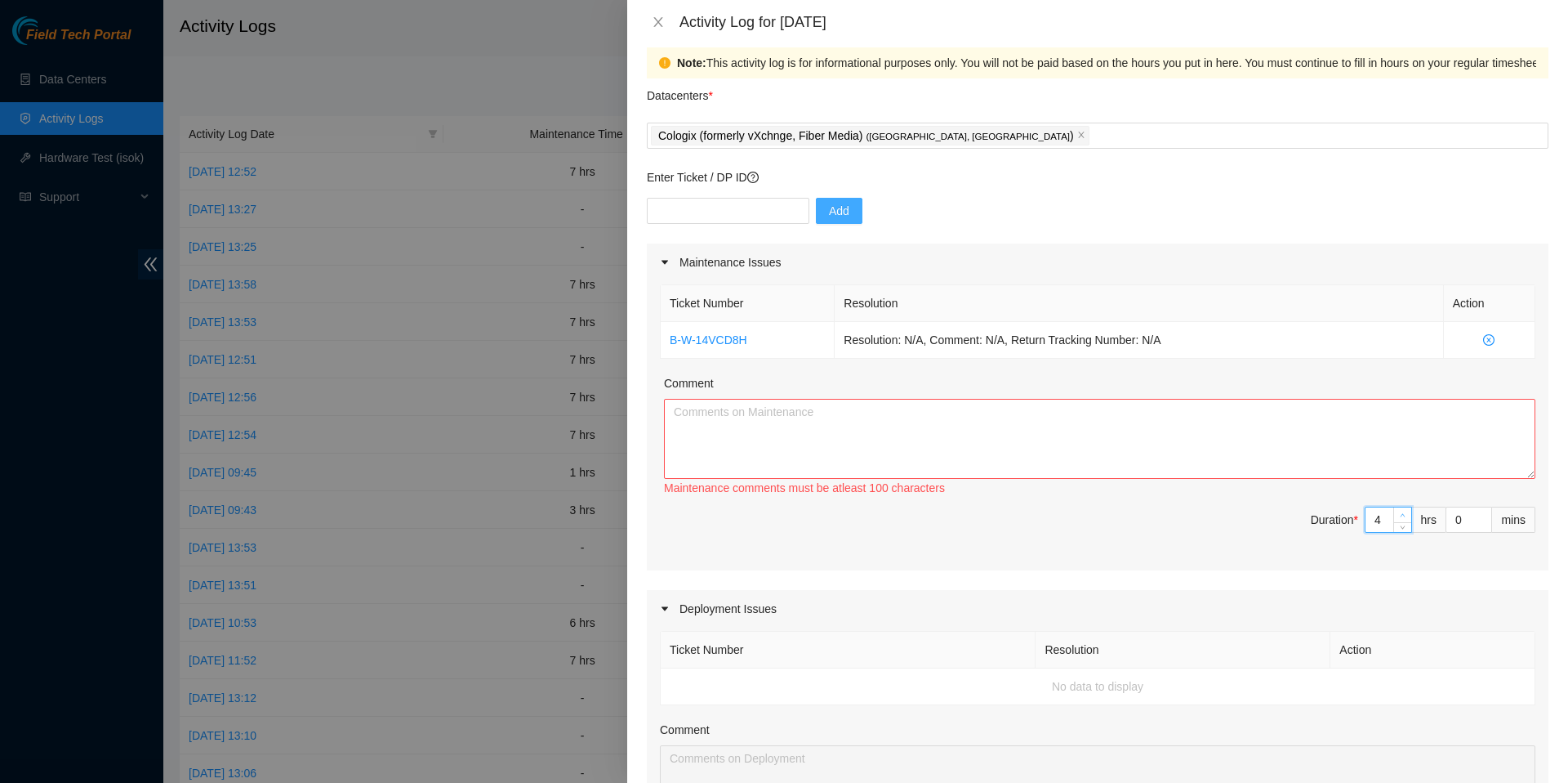
type input "5"
click at [1403, 518] on icon "up" at bounding box center [1403, 515] width 6 height 6
type input "6"
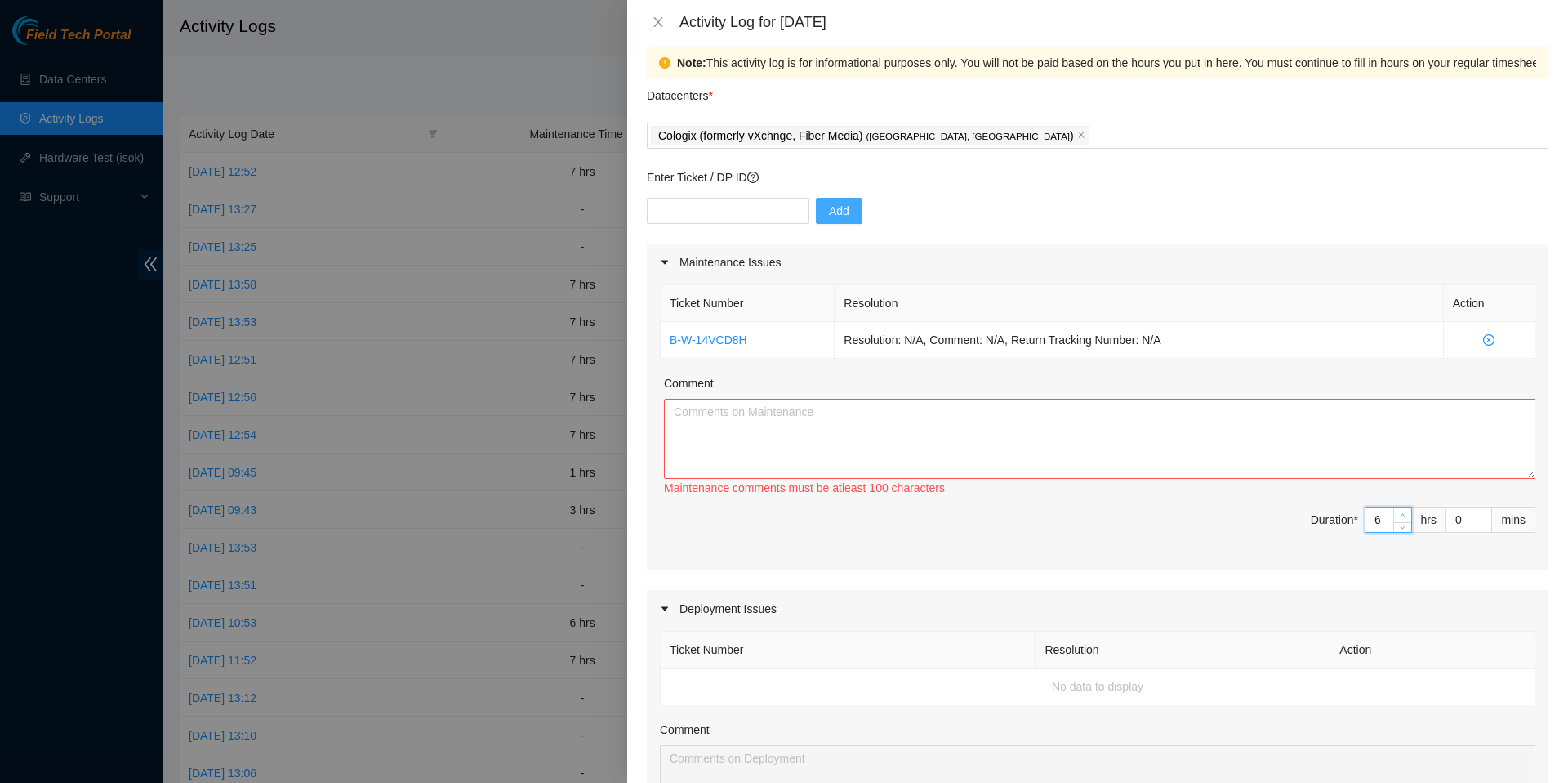
type input "7"
click at [1403, 518] on icon "up" at bounding box center [1403, 515] width 6 height 6
click at [1343, 438] on textarea "Comment" at bounding box center [1100, 438] width 872 height 80
paste textarea "B-W-14VCD8H Resolution: N/A, Comment: N/A, Return Tracking Number: N/A"
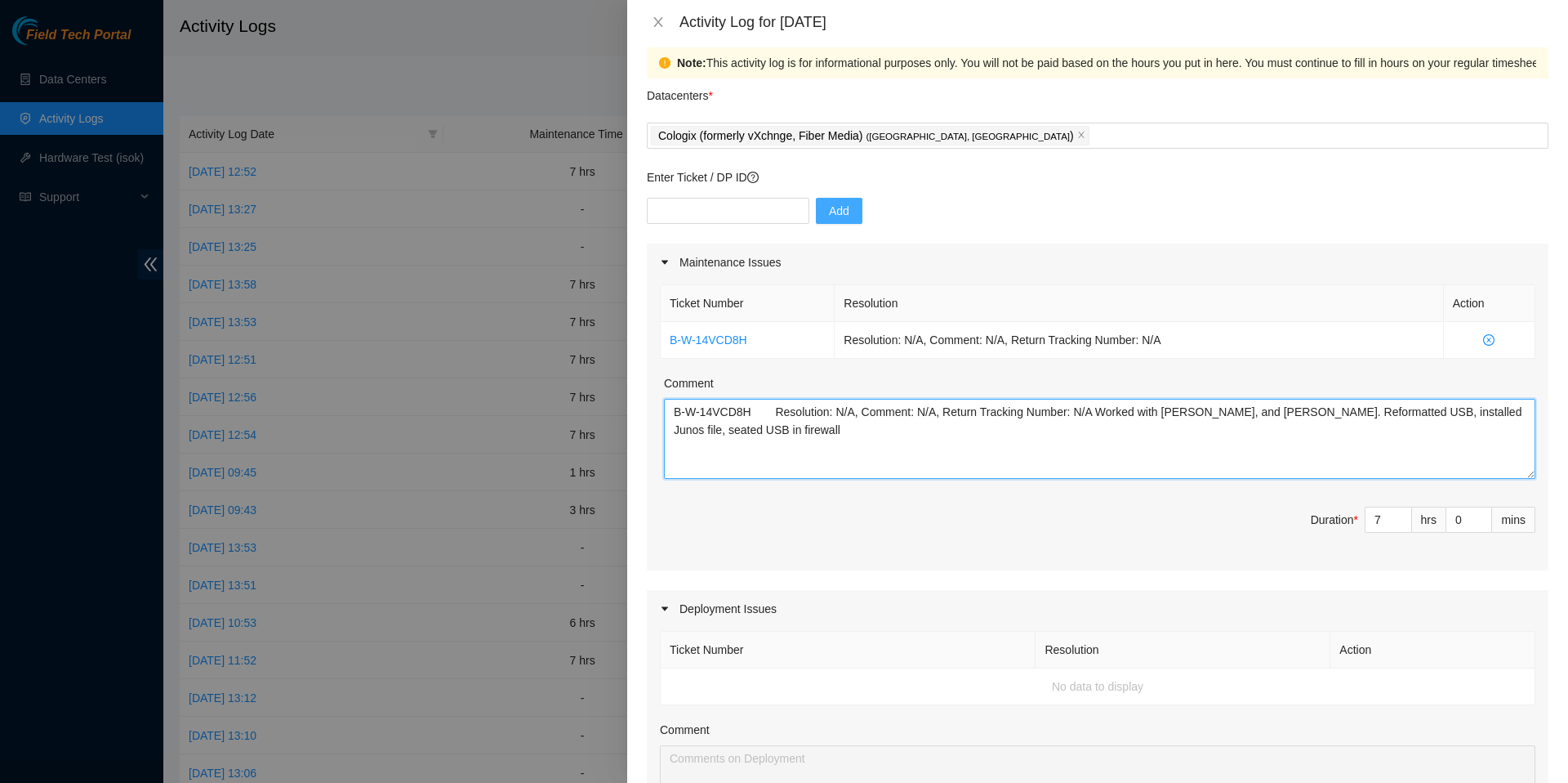
click at [731, 439] on textarea "B-W-14VCD8H Resolution: N/A, Comment: N/A, Return Tracking Number: N/A Worked w…" at bounding box center [1100, 438] width 872 height 80
click at [1197, 438] on textarea "B-W-14VCD8H Resolution: N/A, Comment: N/A, Return Tracking Number: N/A Worked w…" at bounding box center [1100, 438] width 872 height 80
click at [1163, 438] on textarea "B-W-14VCD8H Resolution: N/A, Comment: N/A, Return Tracking Number: N/A Worked w…" at bounding box center [1100, 438] width 872 height 80
click at [1165, 462] on textarea "B-W-14VCD8H Resolution: N/A, Comment: N/A, Return Tracking Number: N/A Worked w…" at bounding box center [1100, 438] width 872 height 80
click at [824, 458] on textarea "B-W-14VCD8H Resolution: N/A, Comment: N/A, Return Tracking Number: N/A Worked w…" at bounding box center [1100, 438] width 872 height 80
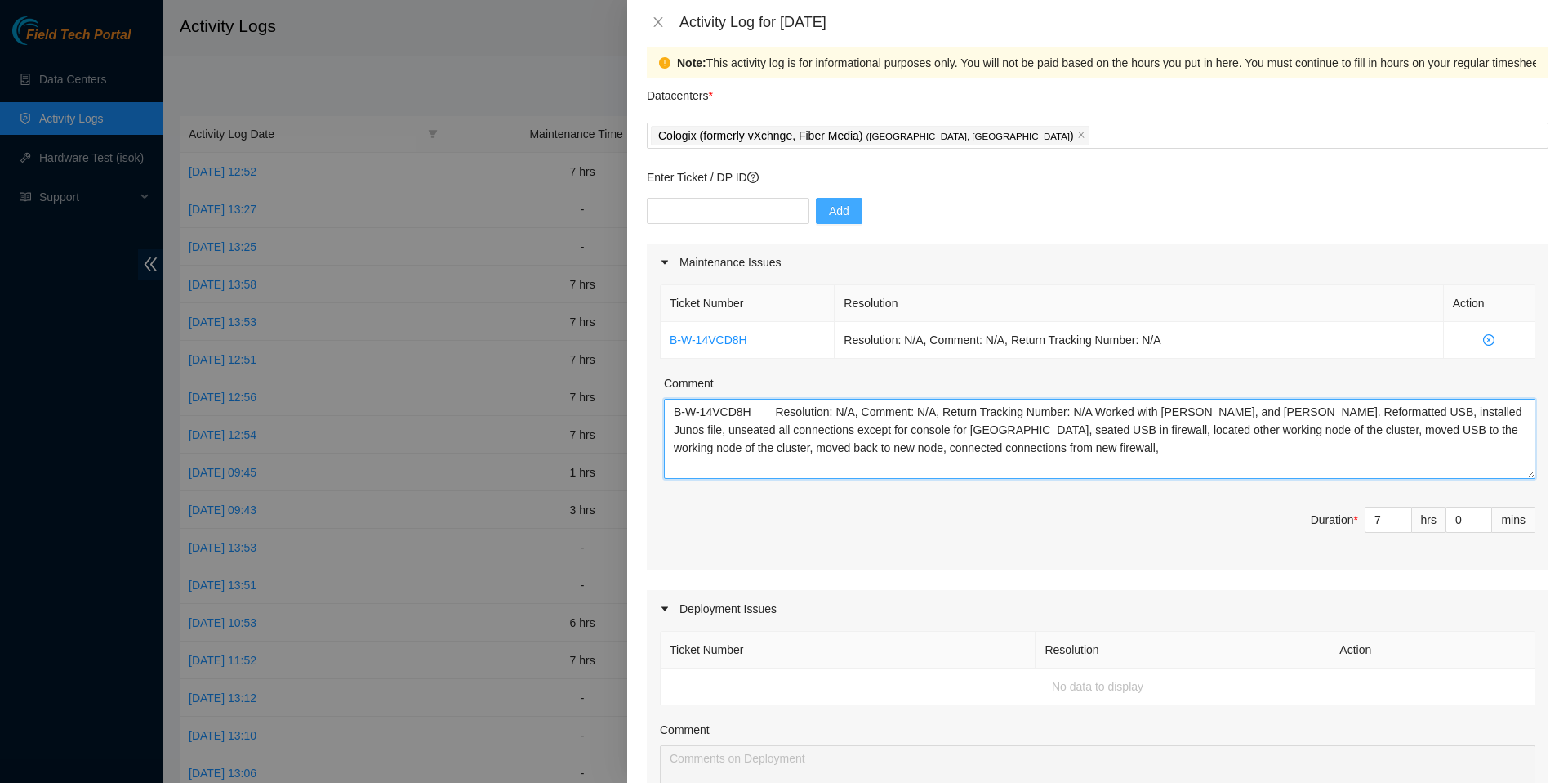
click at [870, 457] on textarea "B-W-14VCD8H Resolution: N/A, Comment: N/A, Return Tracking Number: N/A Worked w…" at bounding box center [1100, 438] width 872 height 80
click at [1288, 452] on textarea "B-W-14VCD8H Resolution: N/A, Comment: N/A, Return Tracking Number: N/A Worked w…" at bounding box center [1100, 438] width 872 height 80
drag, startPoint x: 1318, startPoint y: 458, endPoint x: 593, endPoint y: 417, distance: 726.2
click at [593, 417] on div "Activity Log for 08-09-2025 Note: This activity log is for informational purpos…" at bounding box center [784, 391] width 1568 height 783
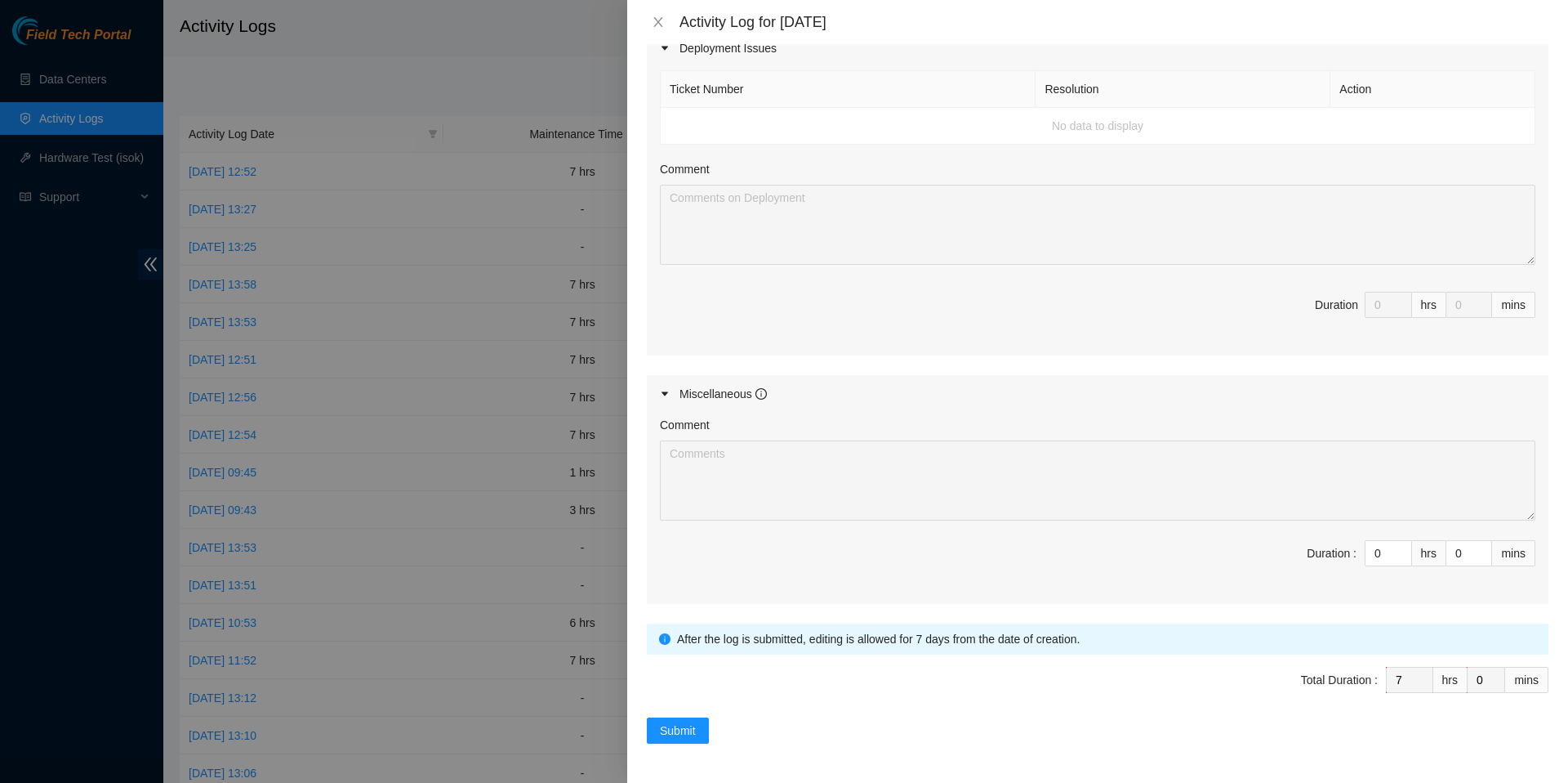
scroll to position [602, 0]
type textarea "B-W-14VCD8H Resolution: N/A, Comment: N/A, Return Tracking Number: N/A Worked w…"
click at [685, 729] on span "Submit" at bounding box center [677, 730] width 36 height 18
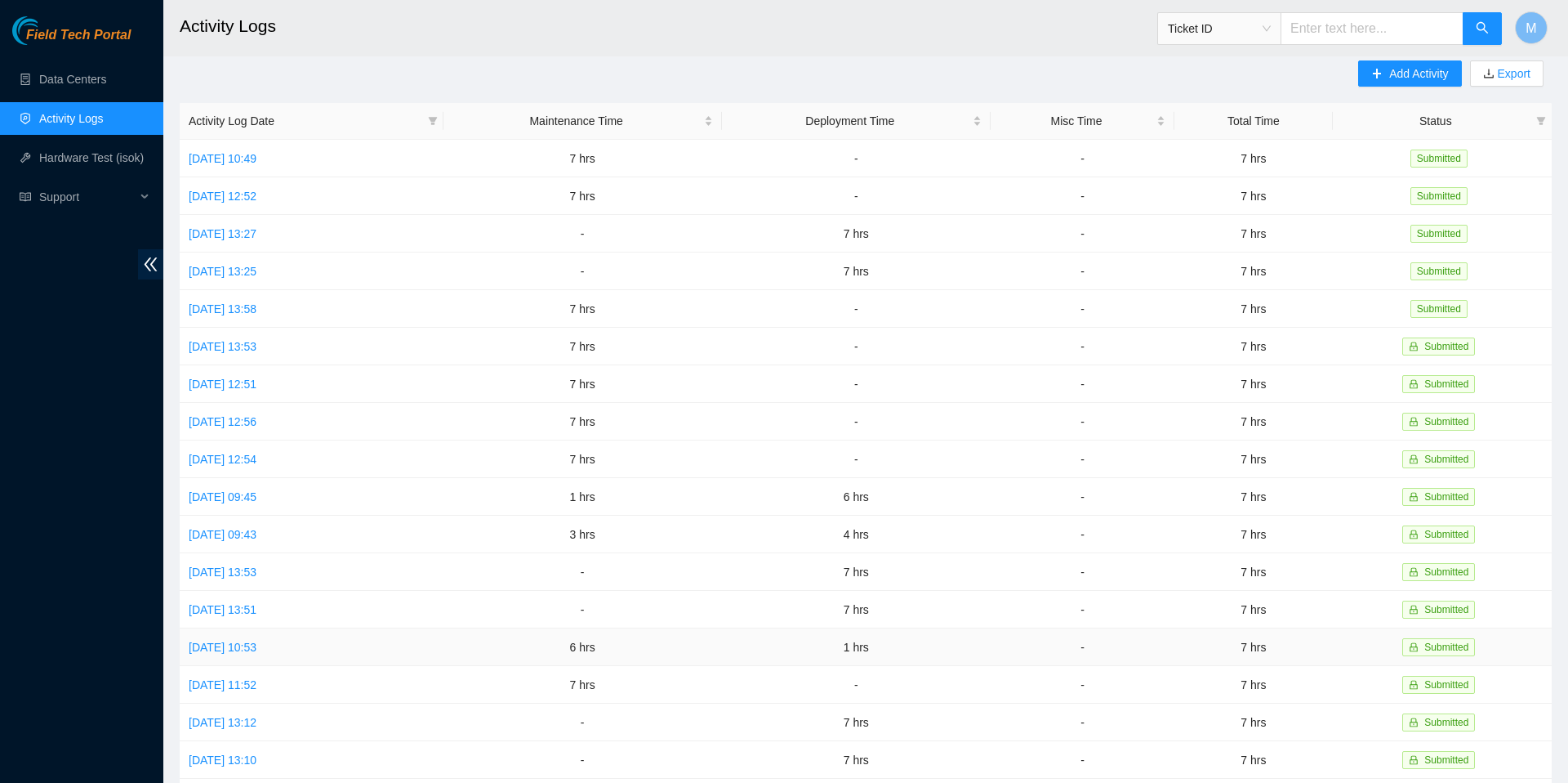
scroll to position [13, 0]
